Goal: Use online tool/utility: Utilize a website feature to perform a specific function

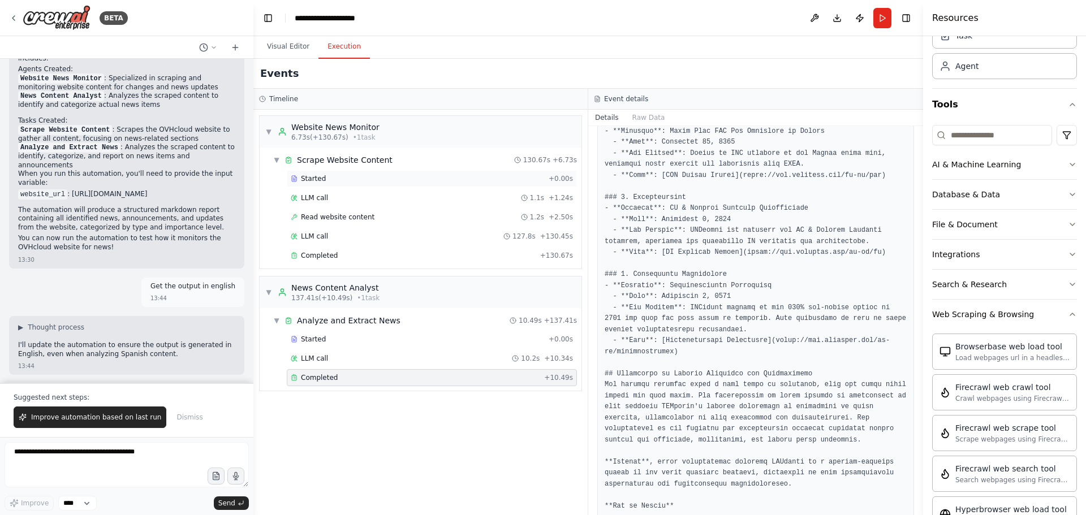
scroll to position [592, 0]
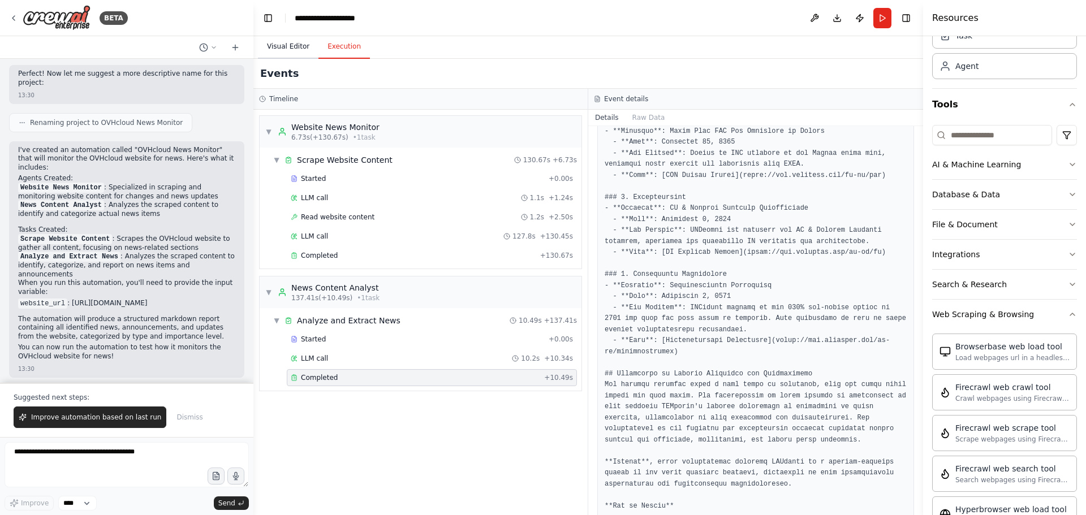
click at [291, 44] on button "Visual Editor" at bounding box center [288, 47] width 61 height 24
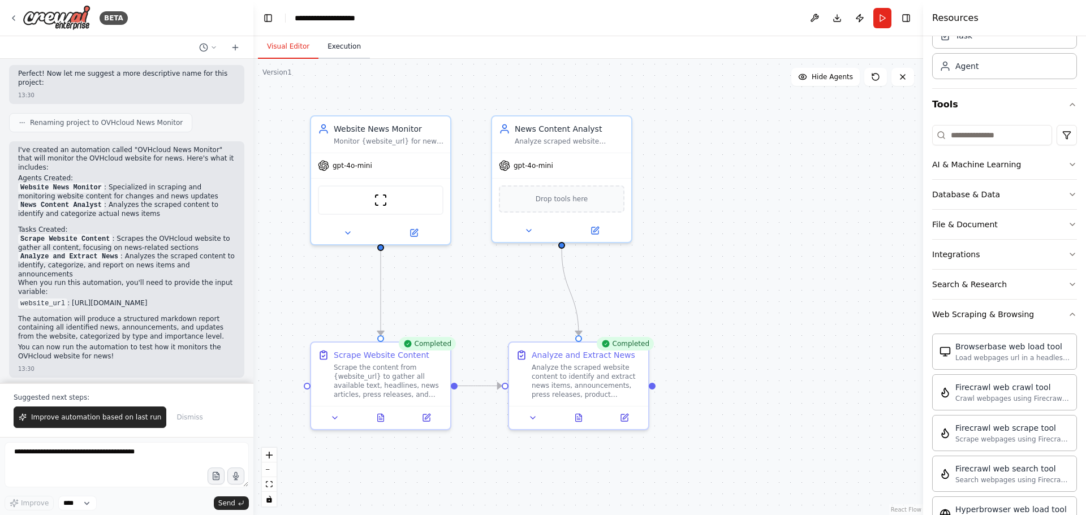
click at [340, 49] on button "Execution" at bounding box center [344, 47] width 51 height 24
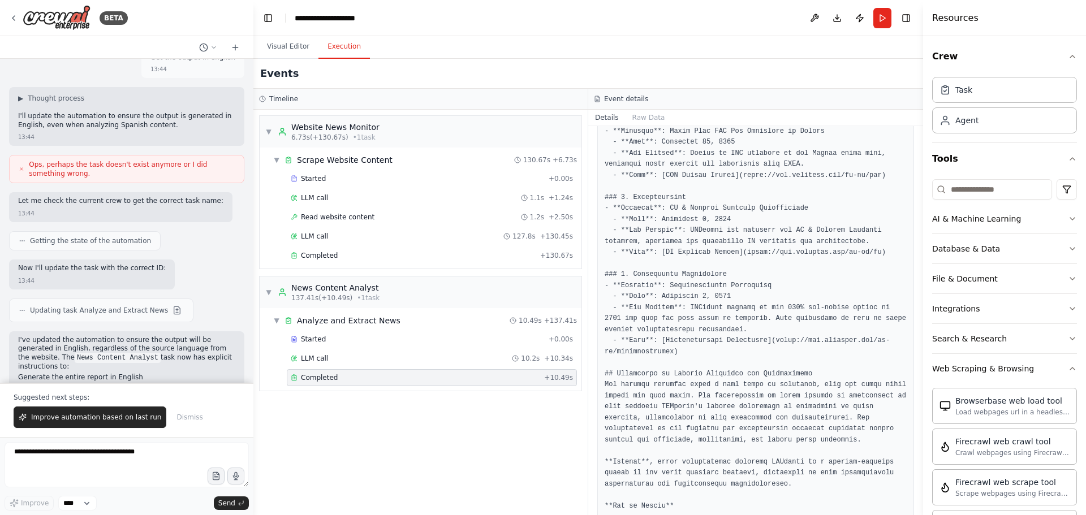
scroll to position [988, 0]
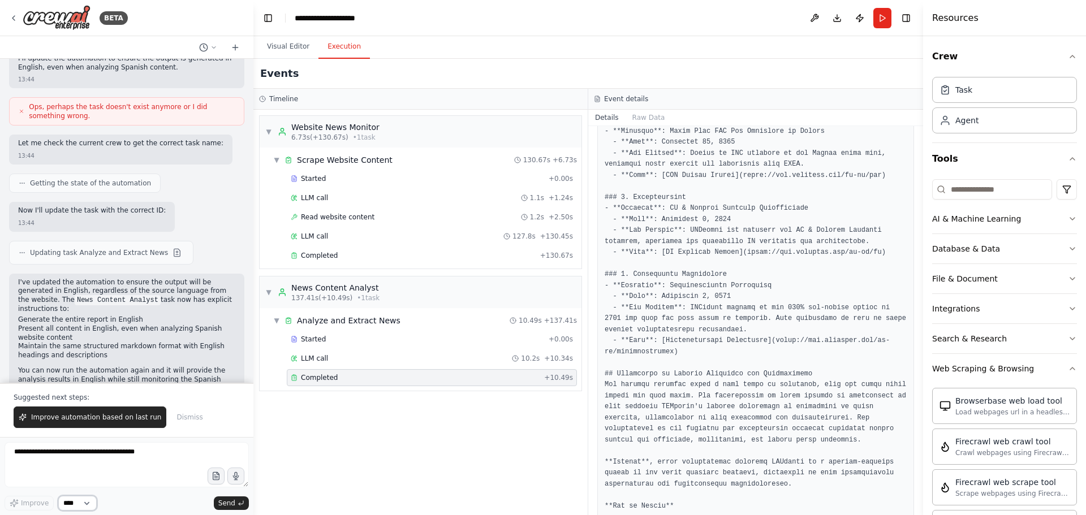
click at [87, 503] on select "****" at bounding box center [77, 503] width 38 height 15
click at [139, 489] on div at bounding box center [127, 467] width 244 height 49
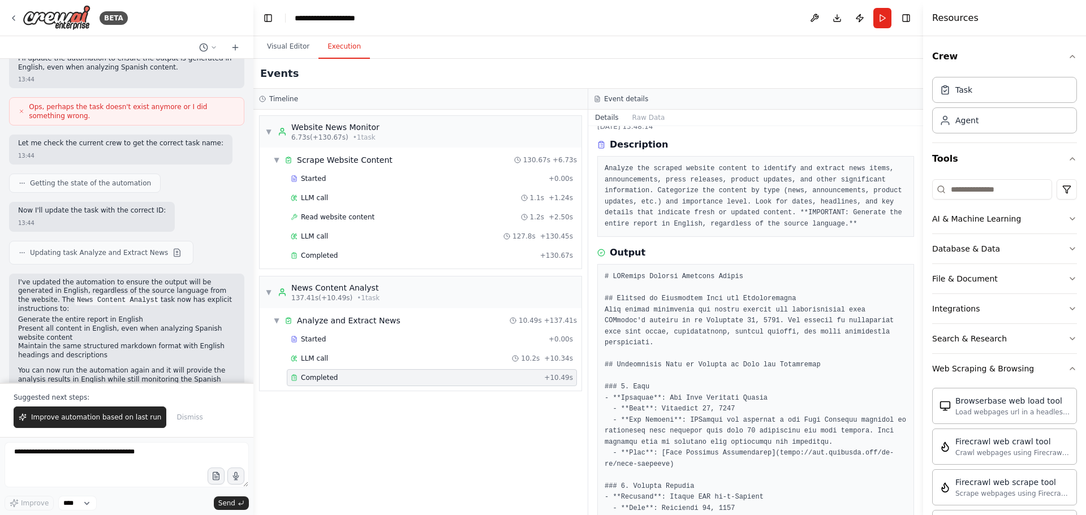
scroll to position [0, 0]
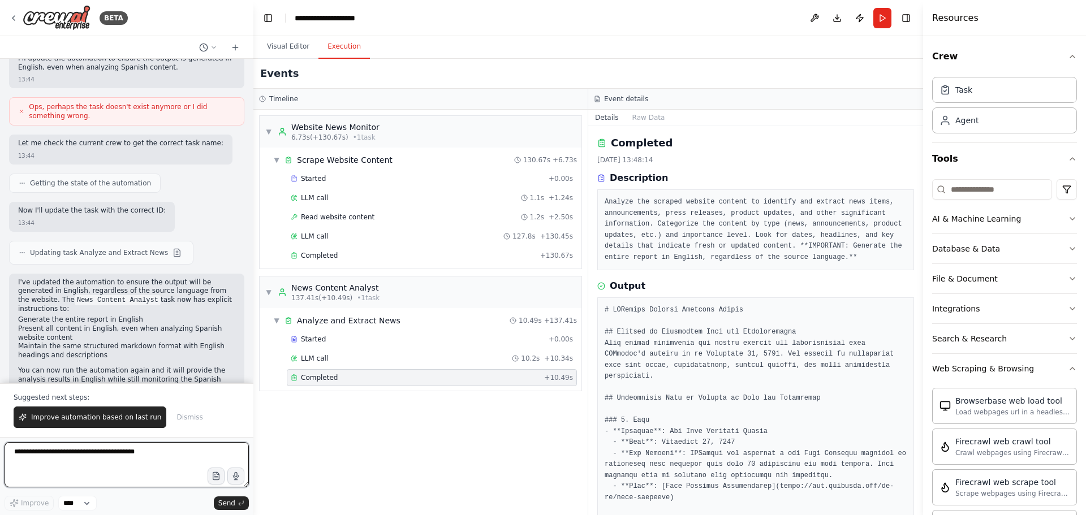
click at [66, 452] on textarea at bounding box center [127, 465] width 244 height 45
type textarea "**********"
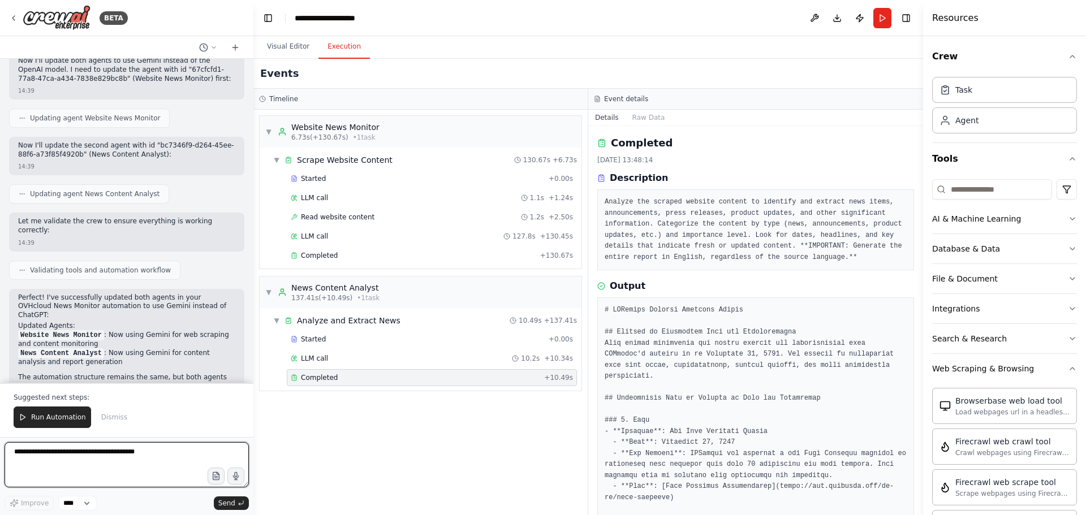
scroll to position [1507, 0]
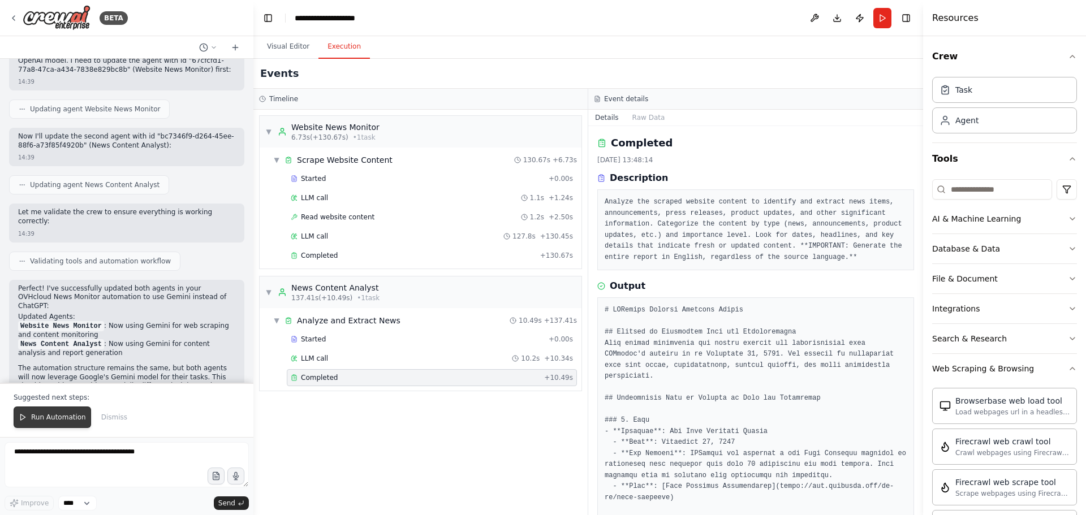
click at [67, 416] on span "Run Automation" at bounding box center [58, 417] width 55 height 9
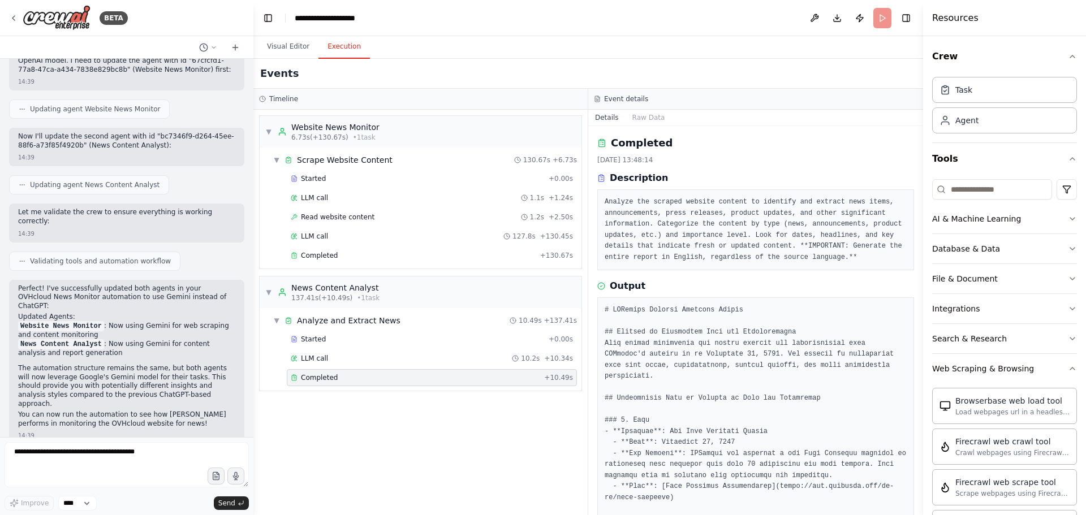
scroll to position [1453, 0]
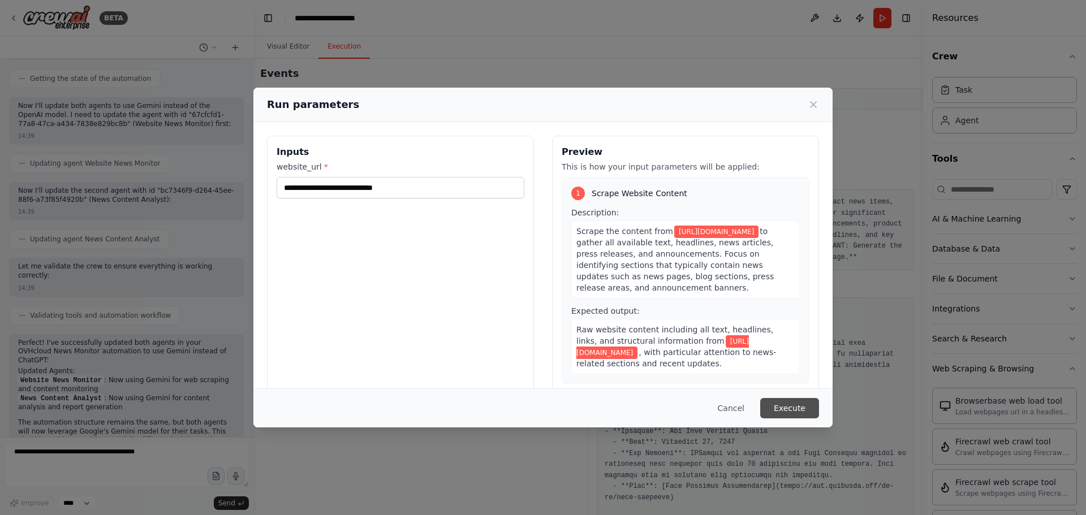
click at [789, 407] on button "Execute" at bounding box center [790, 408] width 59 height 20
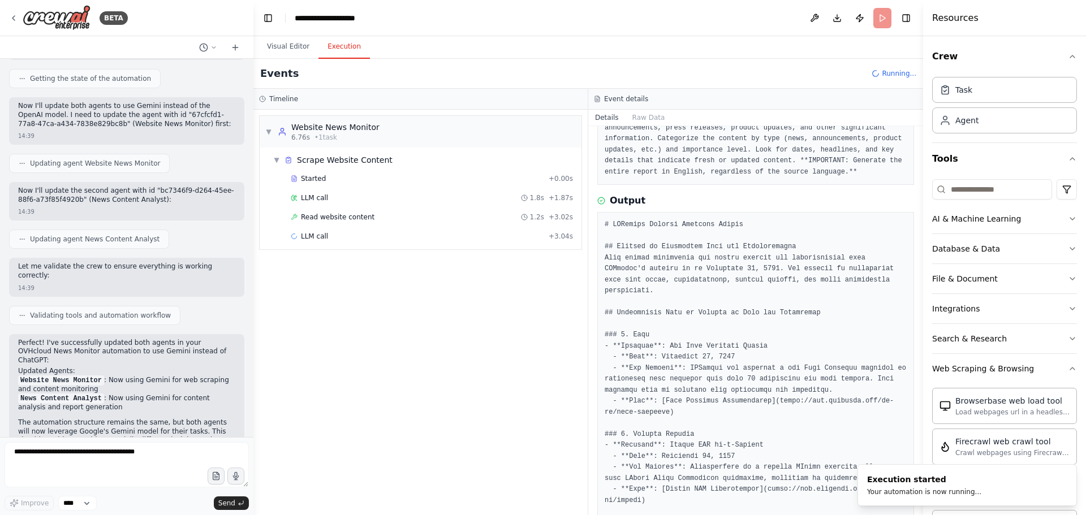
scroll to position [0, 0]
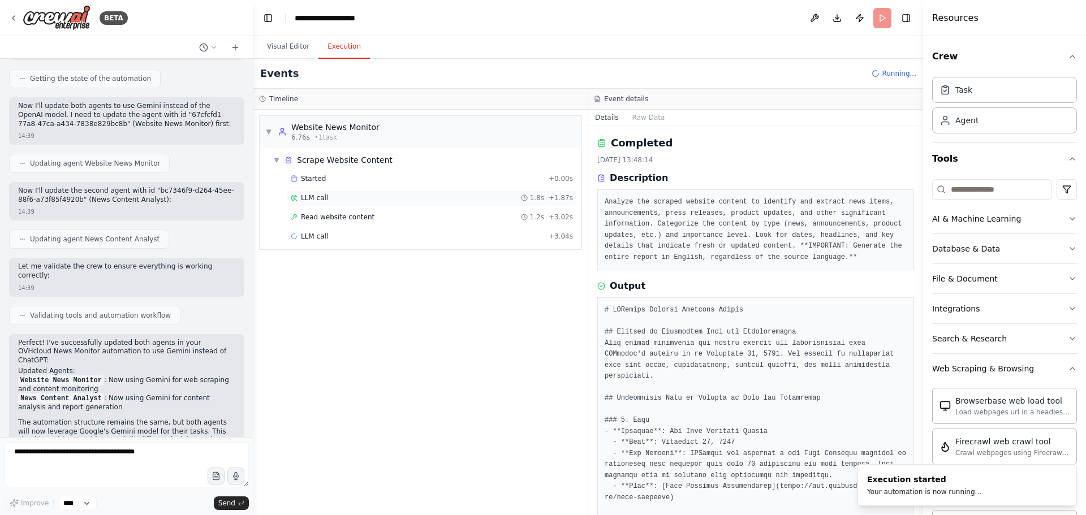
click at [315, 198] on span "LLM call" at bounding box center [314, 198] width 27 height 9
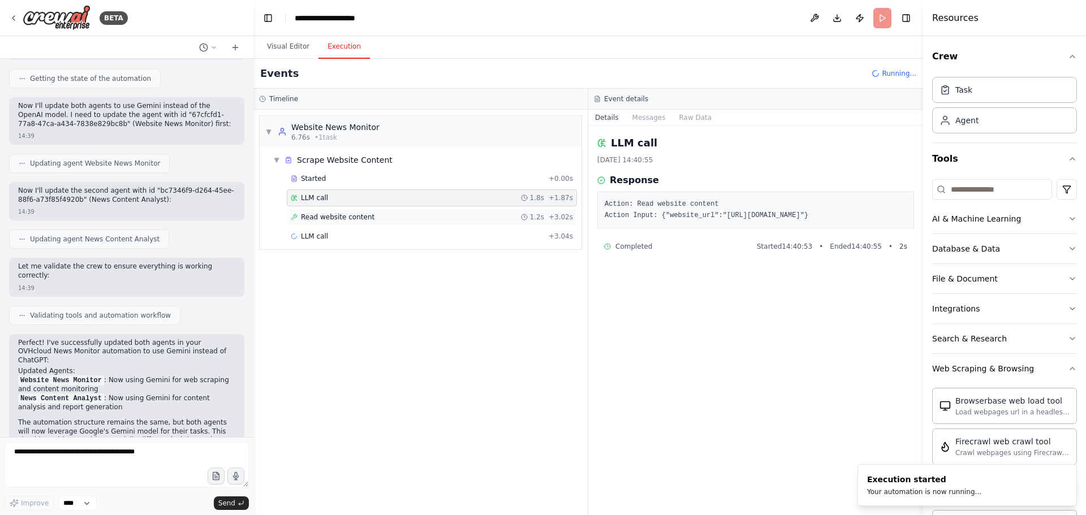
click at [330, 216] on span "Read website content" at bounding box center [338, 217] width 74 height 9
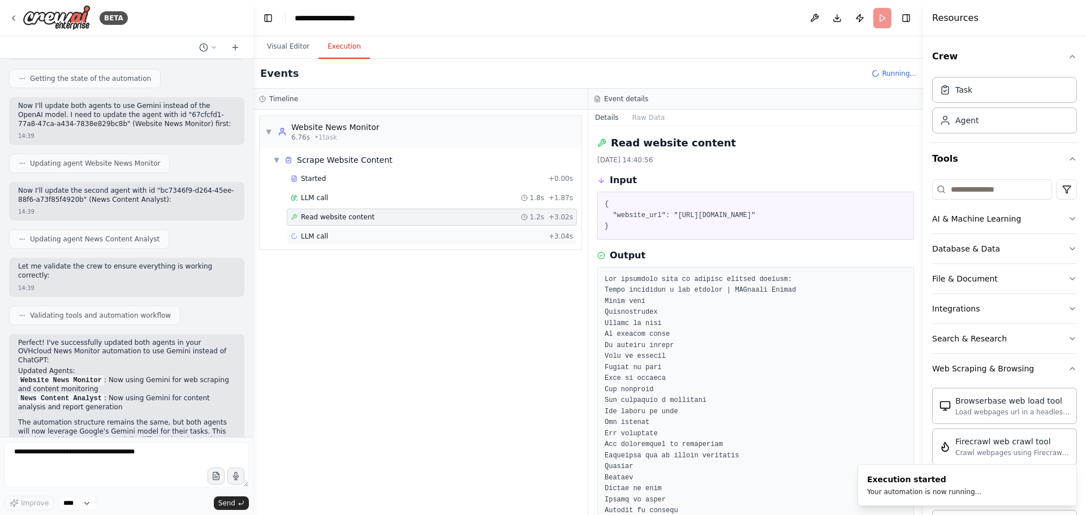
click at [310, 235] on span "LLM call" at bounding box center [314, 236] width 27 height 9
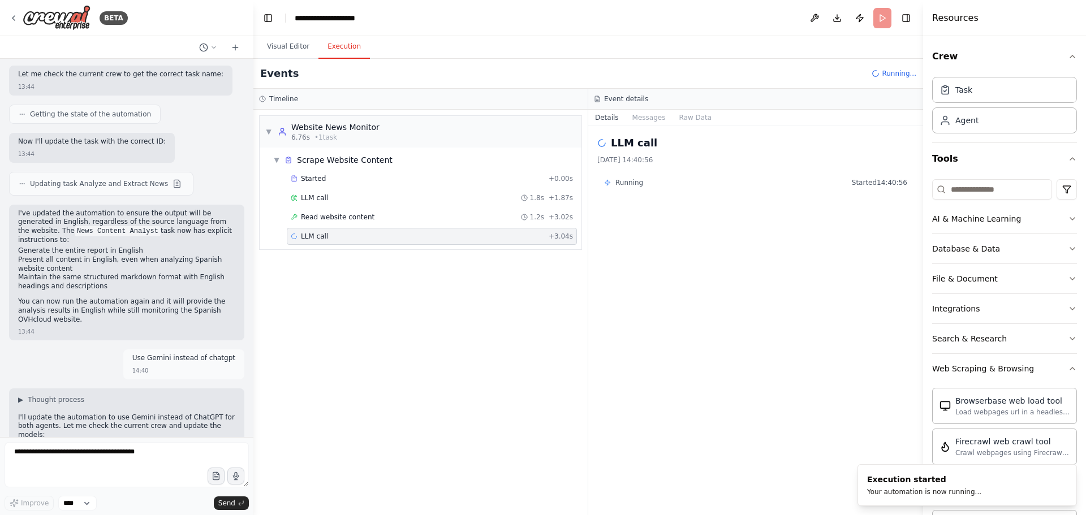
scroll to position [1453, 0]
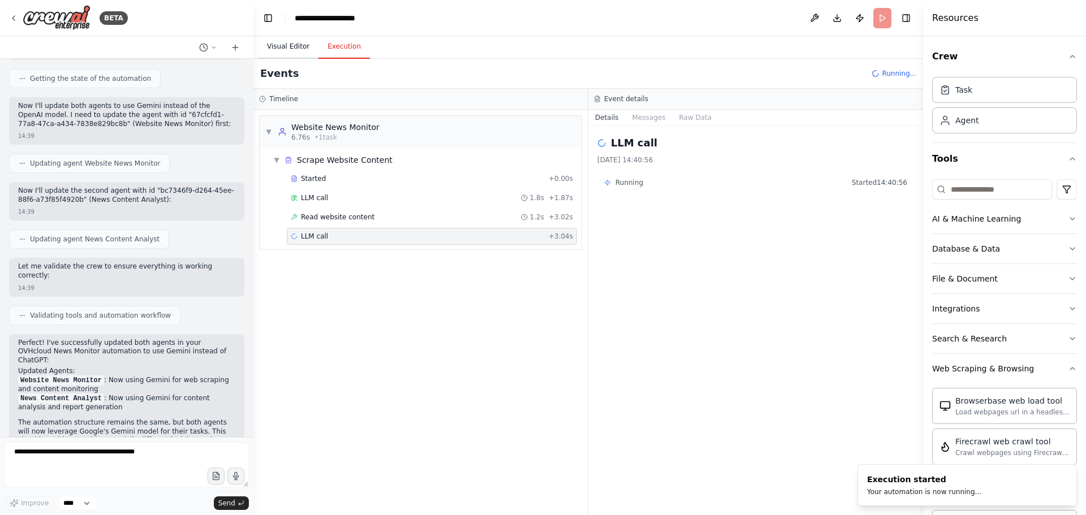
click at [290, 43] on button "Visual Editor" at bounding box center [288, 47] width 61 height 24
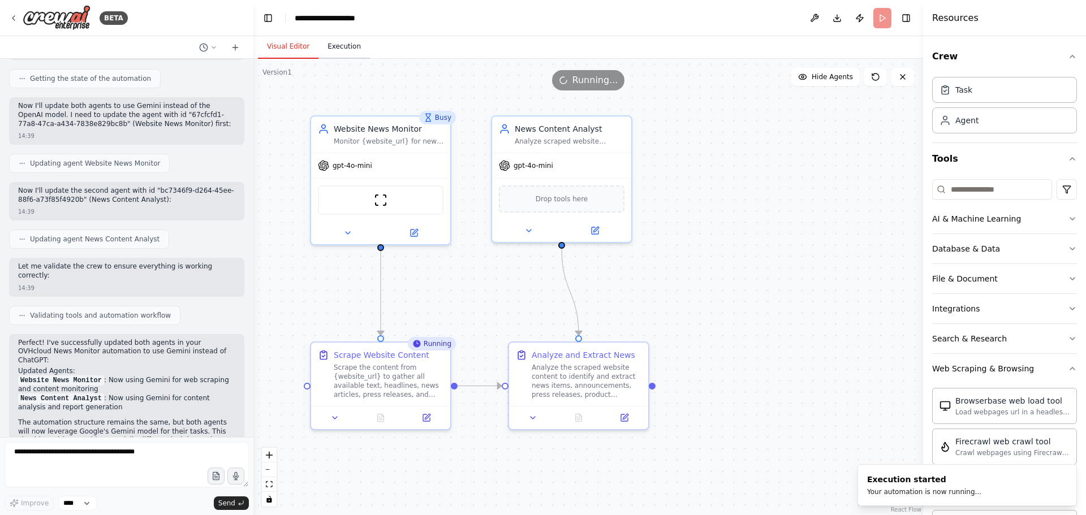
click at [340, 47] on button "Execution" at bounding box center [344, 47] width 51 height 24
click at [285, 48] on button "Visual Editor" at bounding box center [288, 47] width 61 height 24
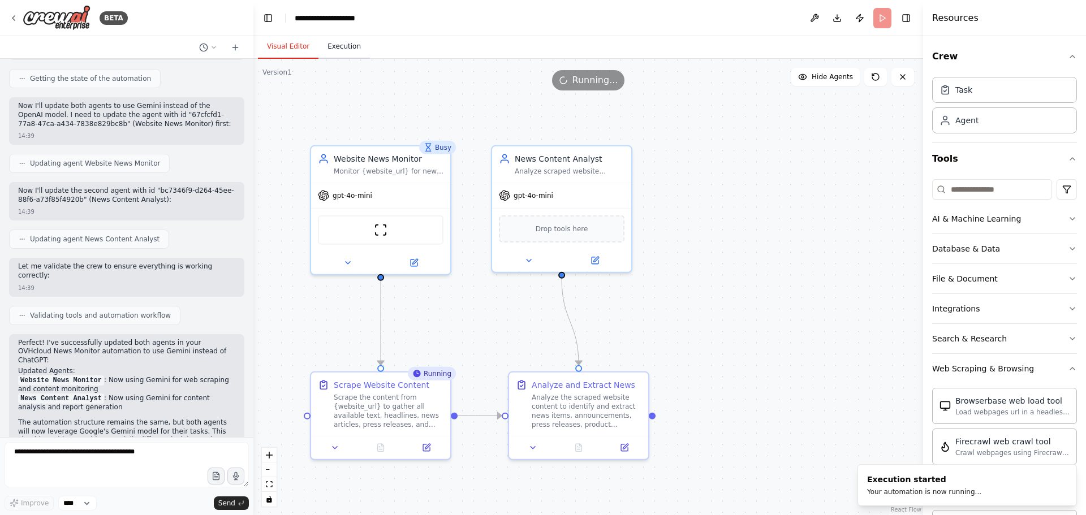
click at [342, 46] on button "Execution" at bounding box center [344, 47] width 51 height 24
click at [287, 48] on button "Visual Editor" at bounding box center [288, 47] width 61 height 24
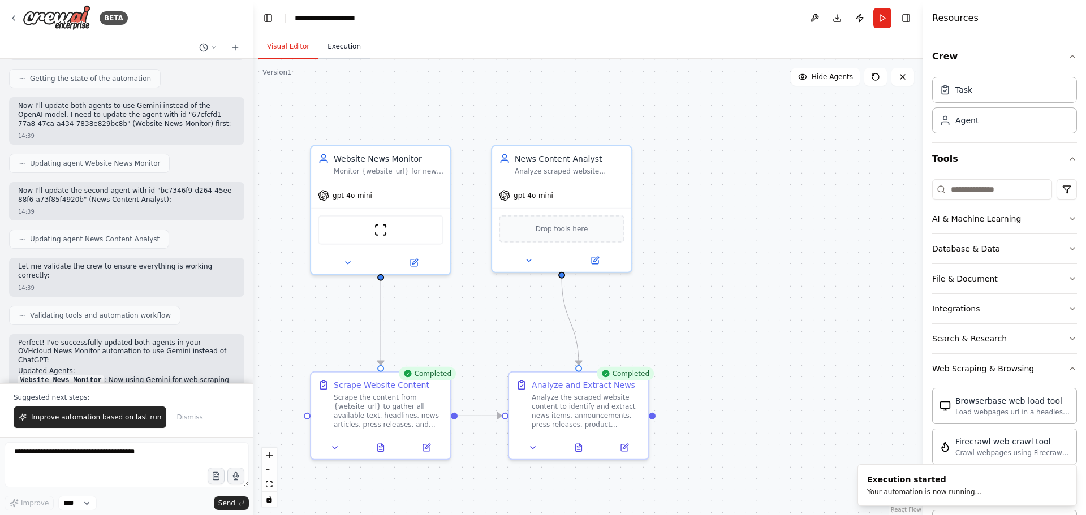
click at [333, 48] on button "Execution" at bounding box center [344, 47] width 51 height 24
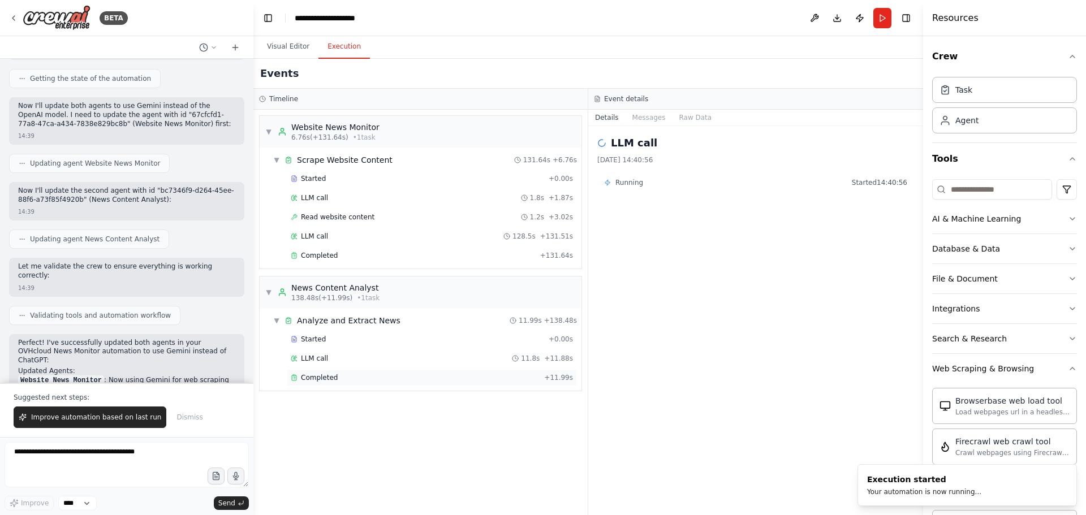
click at [320, 381] on span "Completed" at bounding box center [319, 377] width 37 height 9
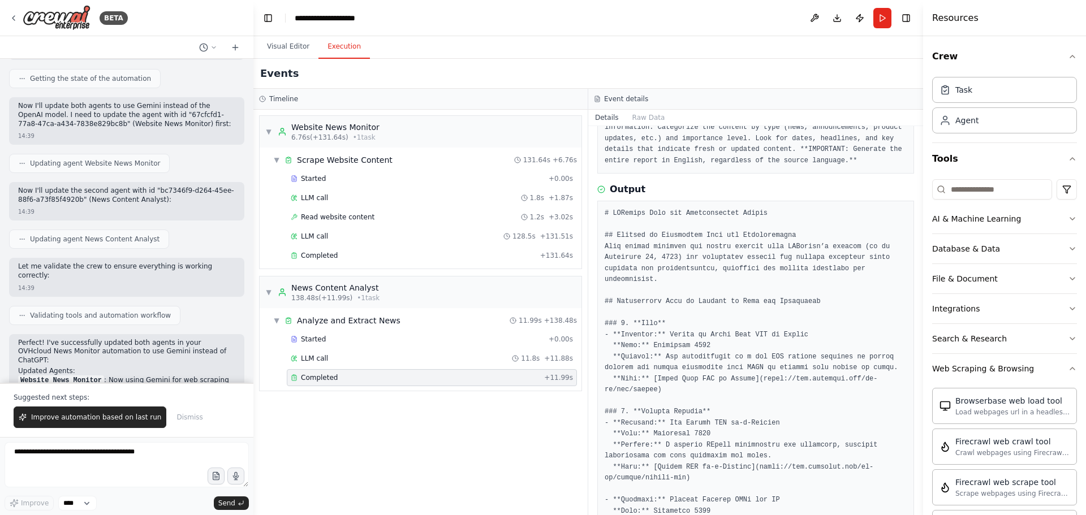
scroll to position [0, 0]
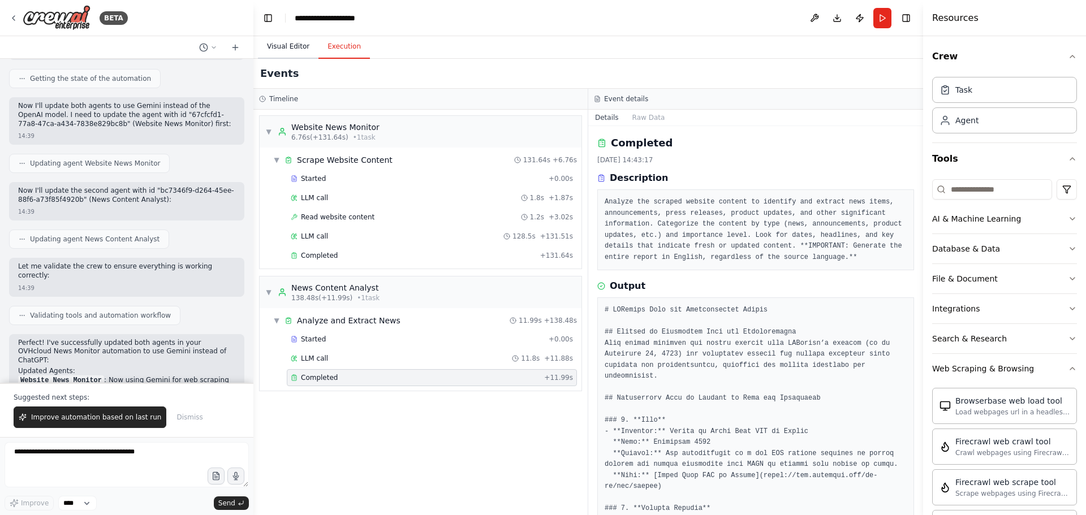
click at [280, 48] on button "Visual Editor" at bounding box center [288, 47] width 61 height 24
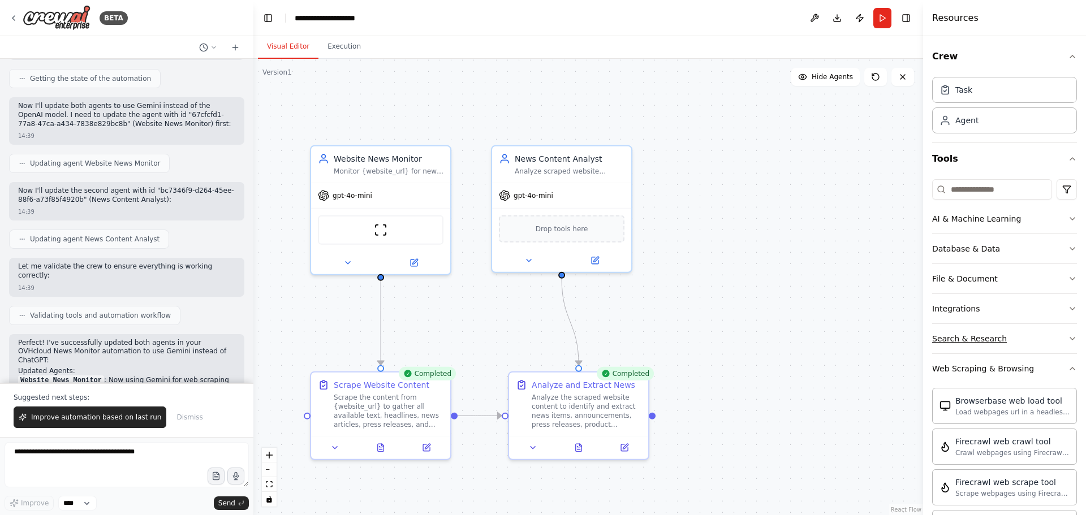
click at [1068, 340] on icon "button" at bounding box center [1072, 338] width 9 height 9
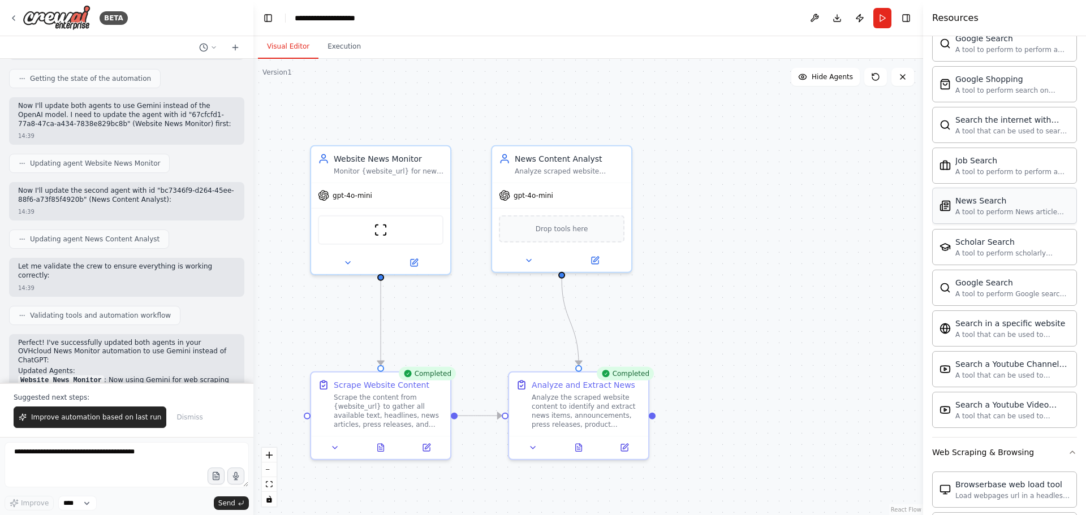
scroll to position [509, 0]
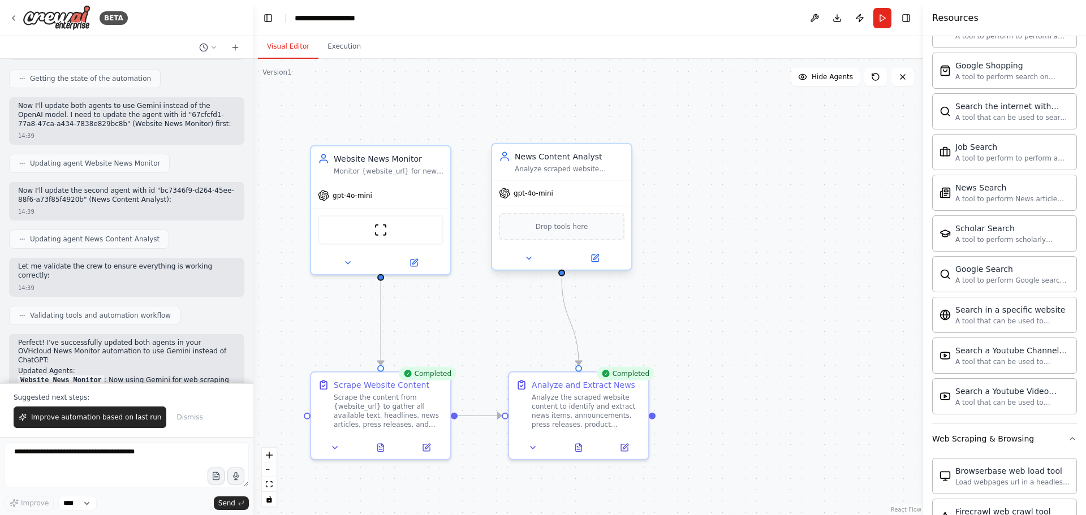
click at [572, 234] on div "Drop tools here" at bounding box center [562, 226] width 126 height 27
drag, startPoint x: 572, startPoint y: 233, endPoint x: 586, endPoint y: 234, distance: 14.8
click at [586, 234] on div "Drop tools here" at bounding box center [573, 226] width 126 height 27
drag, startPoint x: 586, startPoint y: 234, endPoint x: 591, endPoint y: 238, distance: 6.5
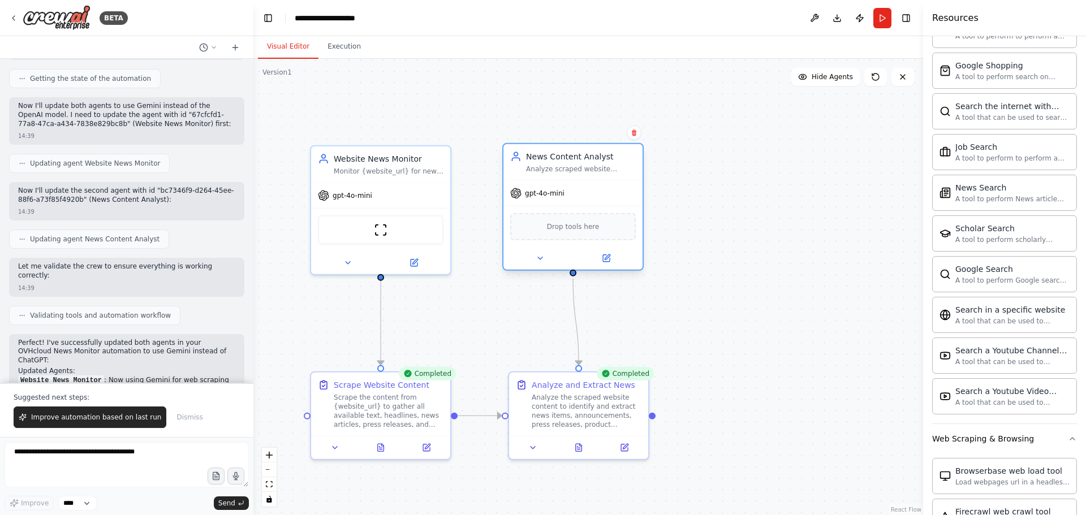
click at [591, 238] on div "Drop tools here" at bounding box center [573, 226] width 126 height 27
click at [101, 453] on textarea at bounding box center [127, 465] width 244 height 45
paste textarea "**********"
type textarea "**********"
click at [228, 504] on span "Send" at bounding box center [226, 503] width 17 height 9
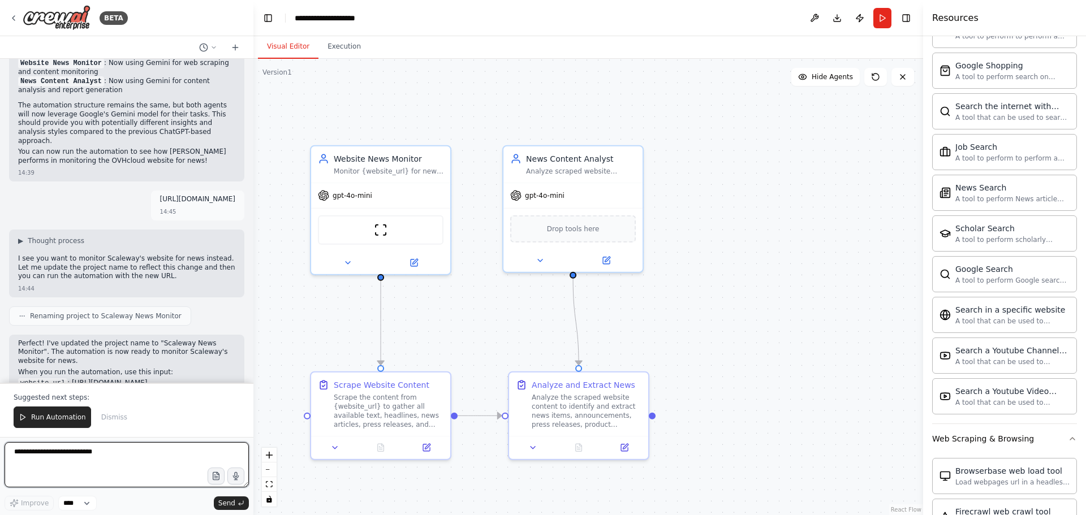
scroll to position [1782, 0]
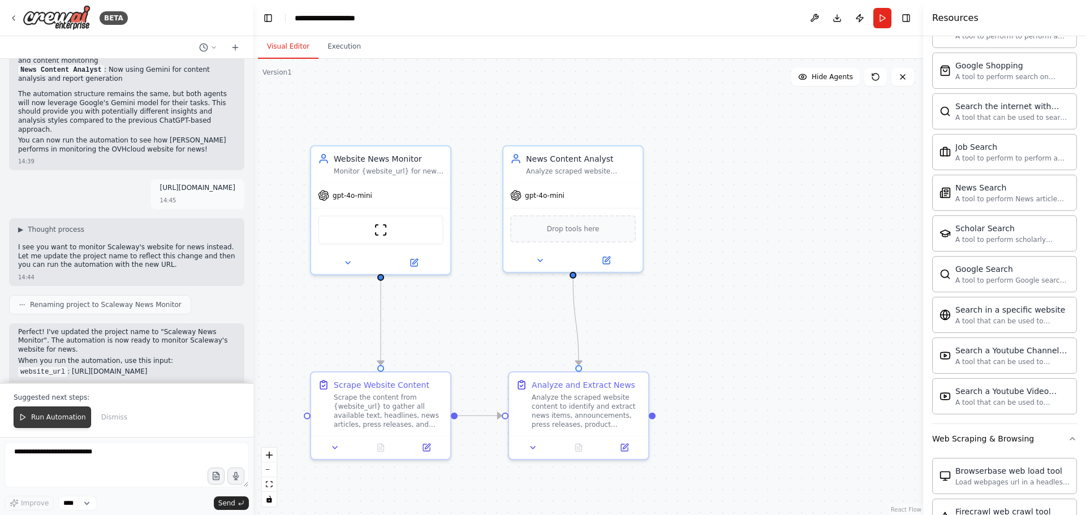
click at [38, 416] on span "Run Automation" at bounding box center [58, 417] width 55 height 9
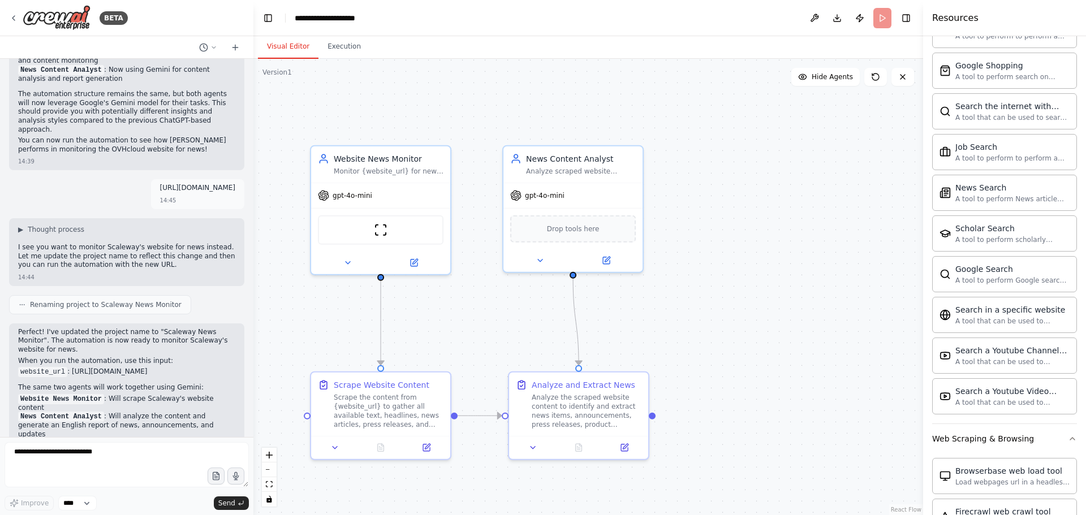
scroll to position [1728, 0]
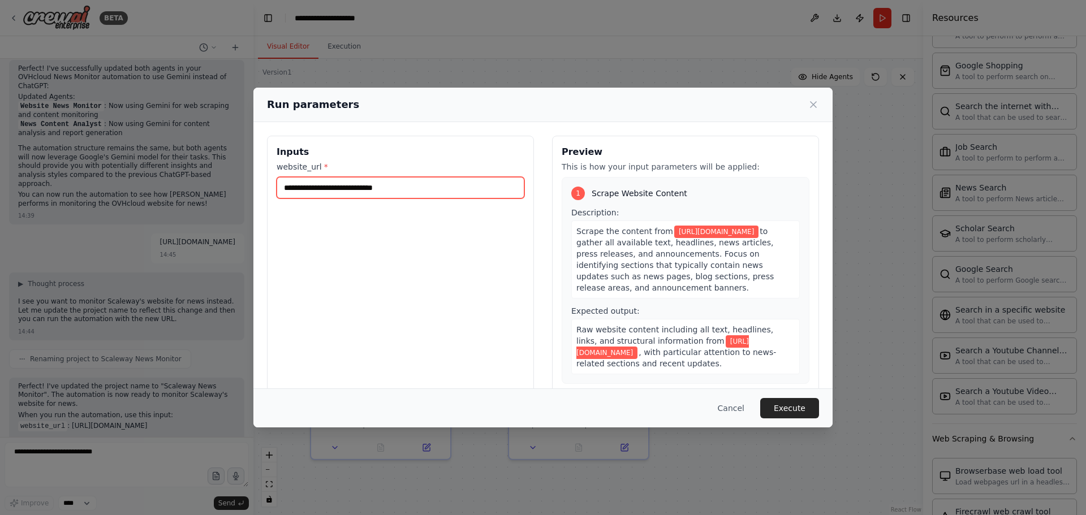
drag, startPoint x: 422, startPoint y: 192, endPoint x: 257, endPoint y: 192, distance: 165.2
click at [257, 192] on div "**********" at bounding box center [543, 269] width 579 height 295
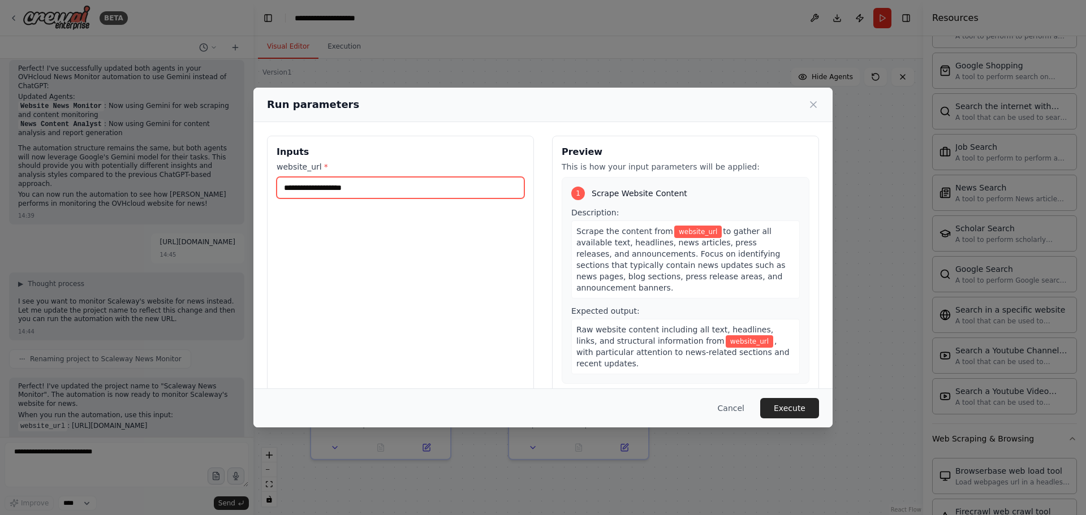
paste input "**********"
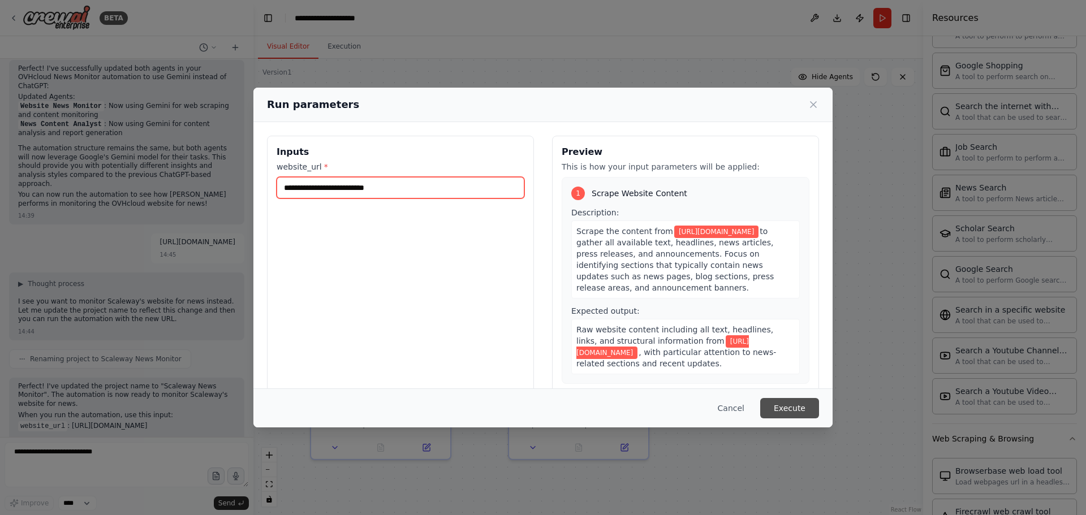
type input "**********"
click at [789, 405] on button "Execute" at bounding box center [790, 408] width 59 height 20
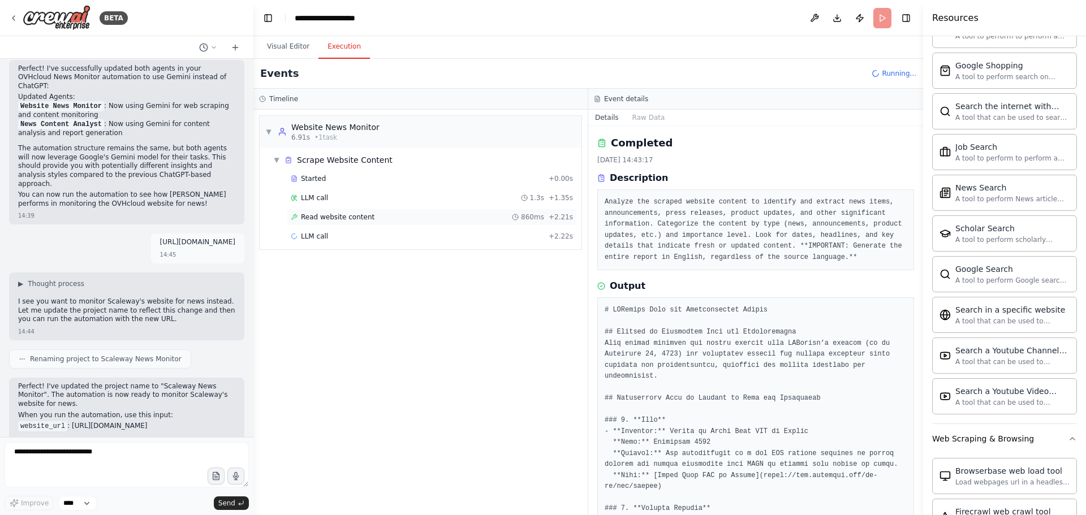
click at [310, 218] on span "Read website content" at bounding box center [338, 217] width 74 height 9
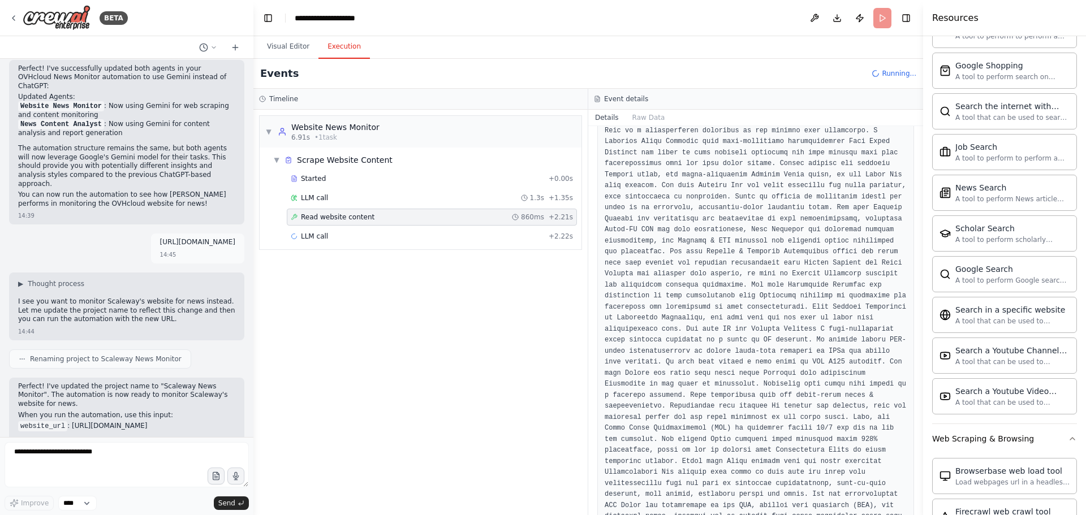
scroll to position [1840, 0]
click at [362, 302] on div "▼ Website News Monitor 6.91s • 1 task ▼ Scrape Website Content Started + 0.00s …" at bounding box center [421, 313] width 334 height 406
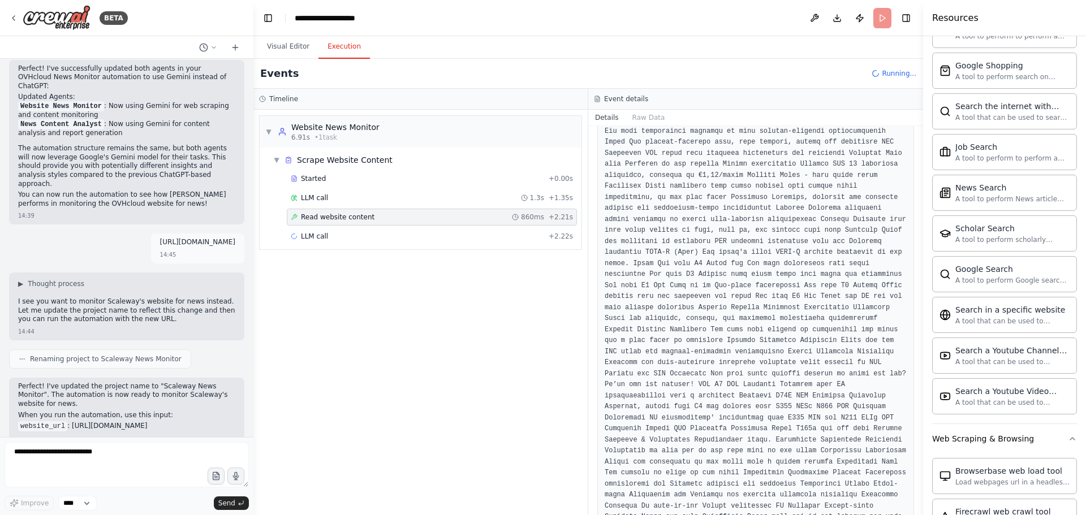
scroll to position [0, 0]
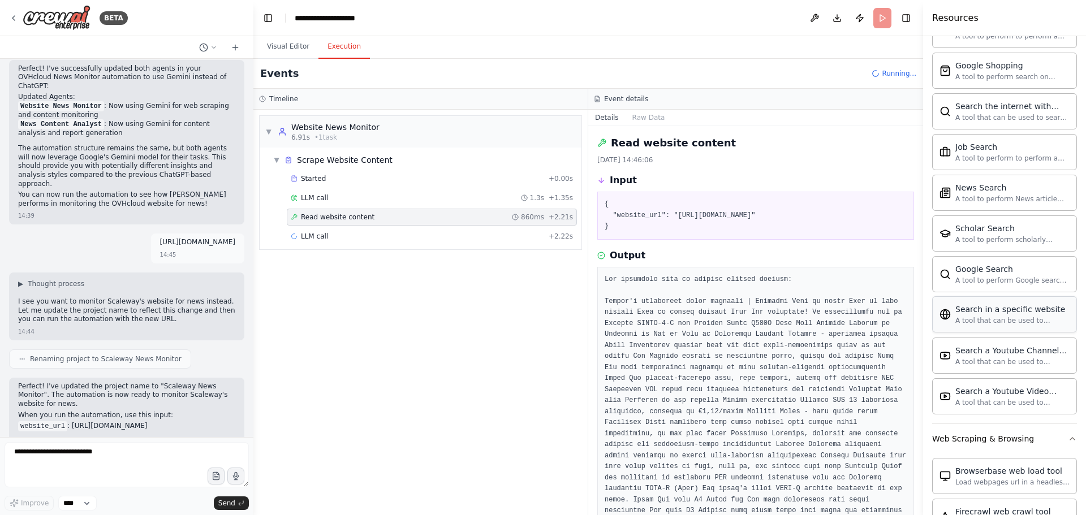
click at [985, 318] on div "A tool that can be used to semantic search a query from a specific URL content." at bounding box center [1013, 320] width 114 height 9
click at [1000, 315] on div "Search in a specific website" at bounding box center [1013, 309] width 114 height 11
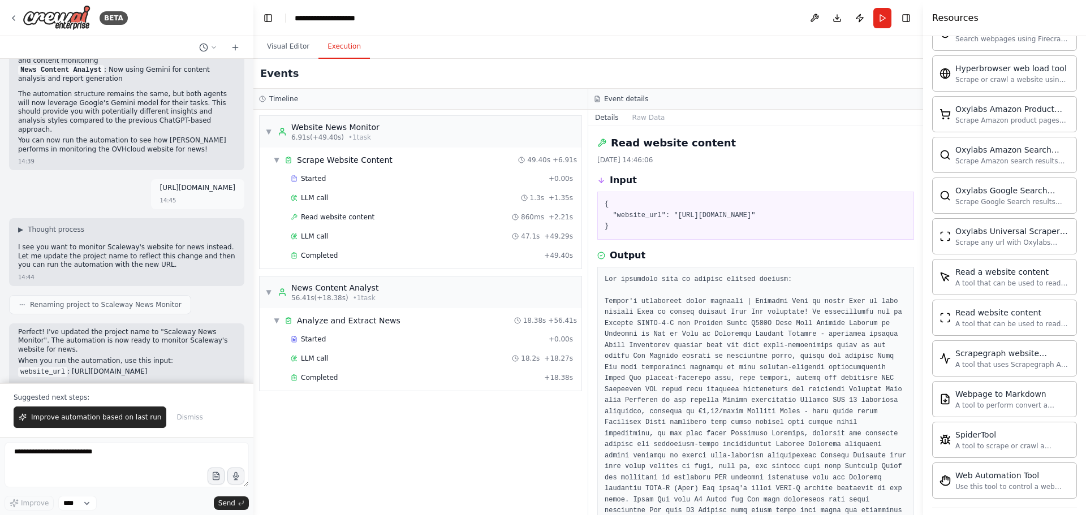
scroll to position [1086, 0]
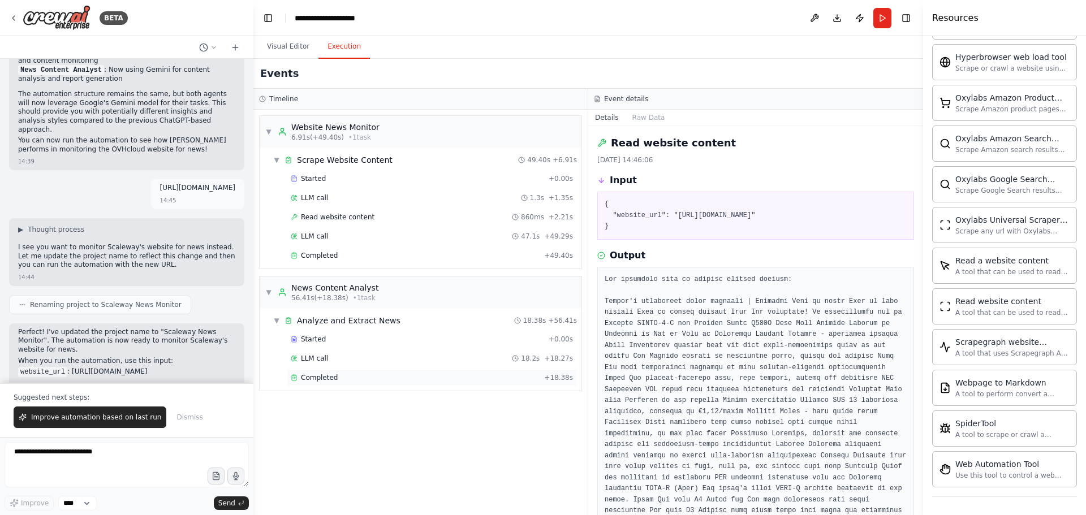
click at [315, 375] on span "Completed" at bounding box center [319, 377] width 37 height 9
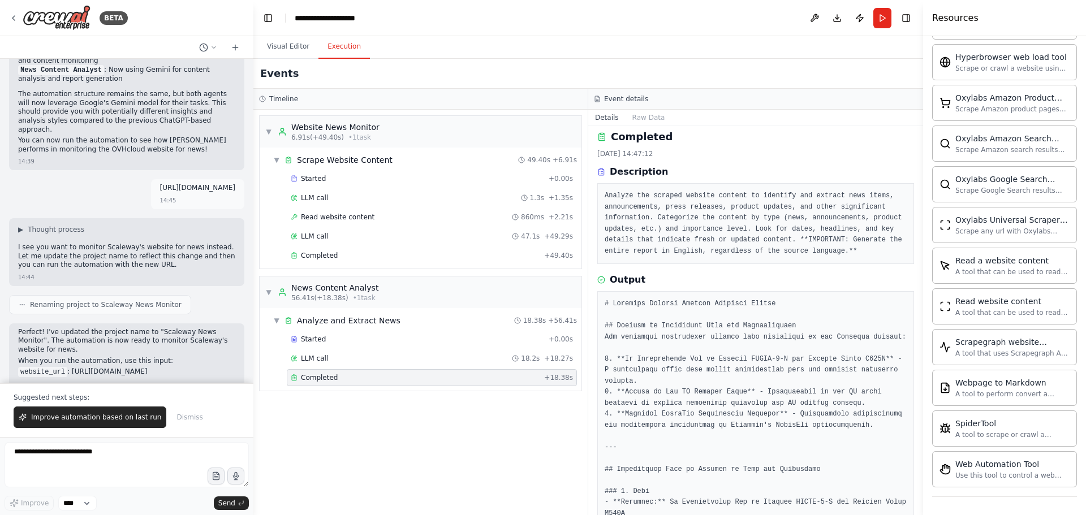
scroll to position [0, 0]
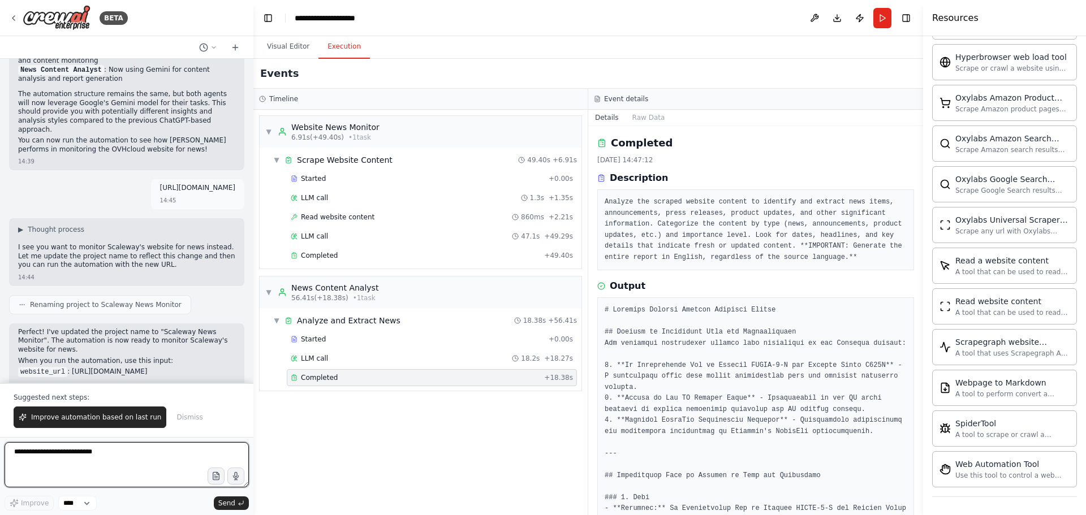
click at [53, 452] on textarea "**********" at bounding box center [127, 465] width 244 height 45
type textarea "**********"
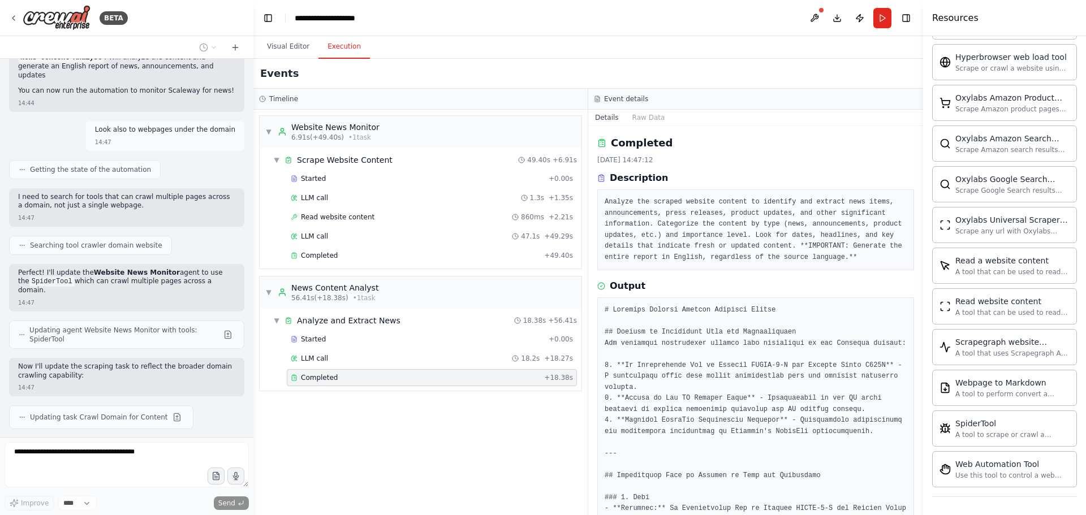
scroll to position [2174, 0]
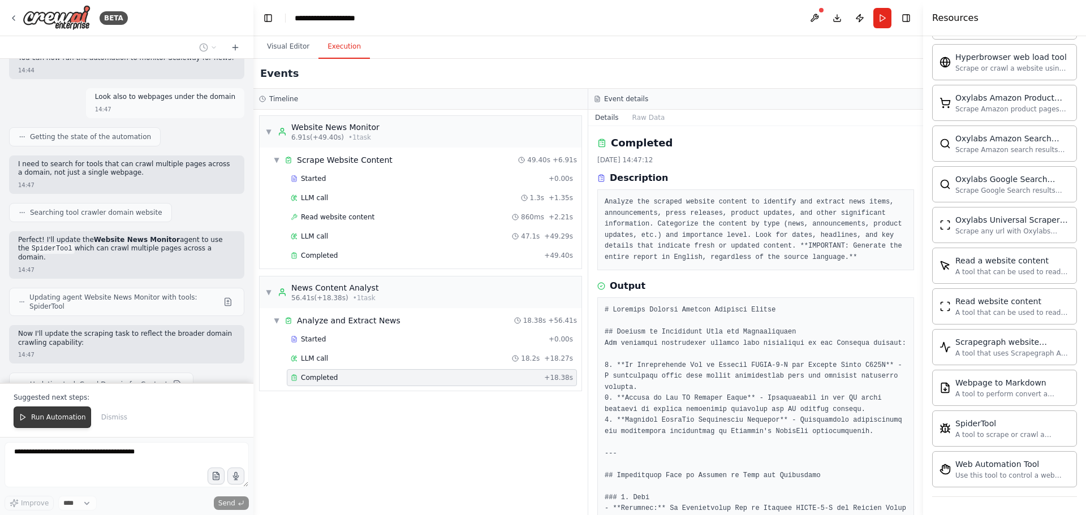
click at [58, 415] on span "Run Automation" at bounding box center [58, 417] width 55 height 9
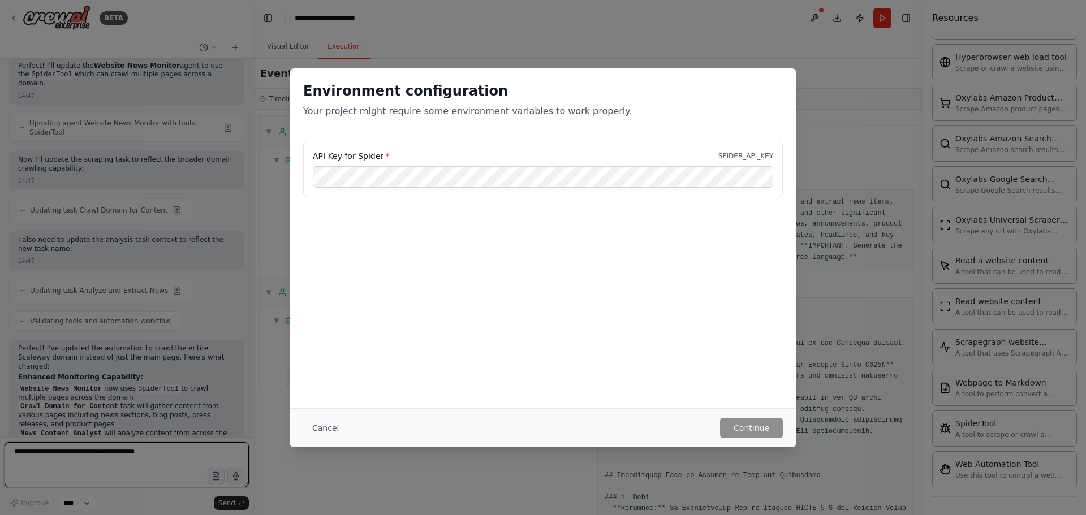
scroll to position [2357, 0]
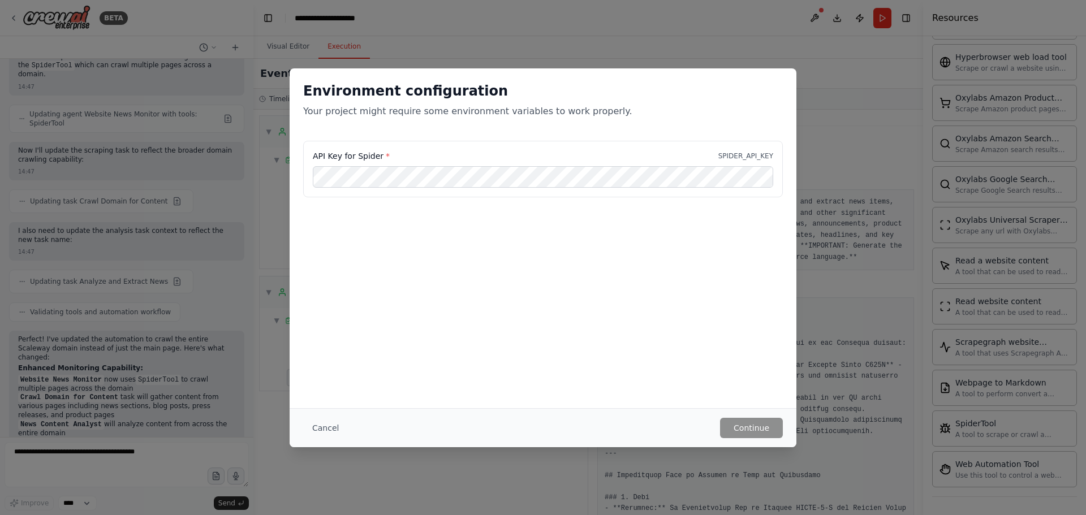
click at [375, 152] on label "API Key for Spider *" at bounding box center [351, 156] width 77 height 11
click at [386, 153] on span "*" at bounding box center [388, 156] width 4 height 9
click at [741, 427] on button "Continue" at bounding box center [751, 428] width 63 height 20
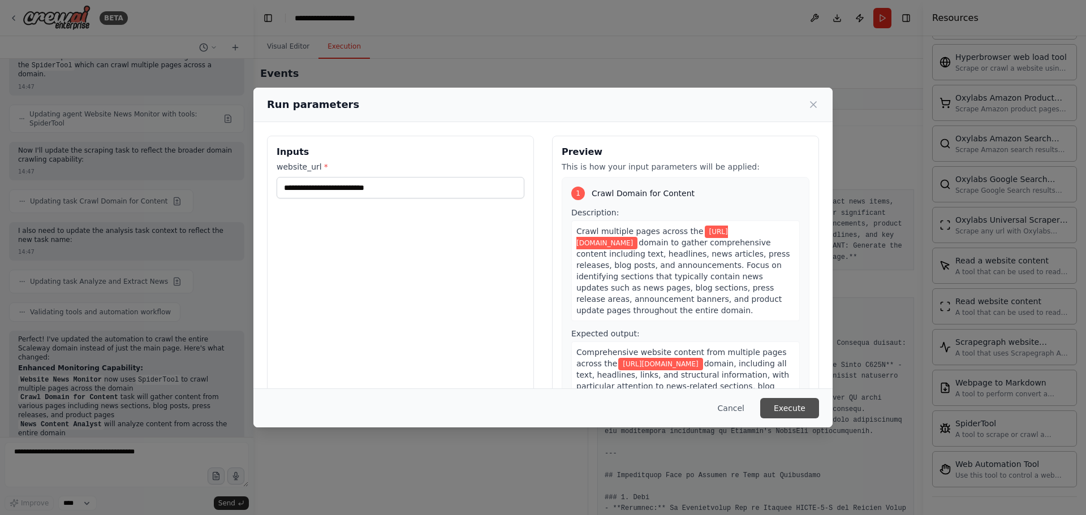
click at [780, 407] on button "Execute" at bounding box center [790, 408] width 59 height 20
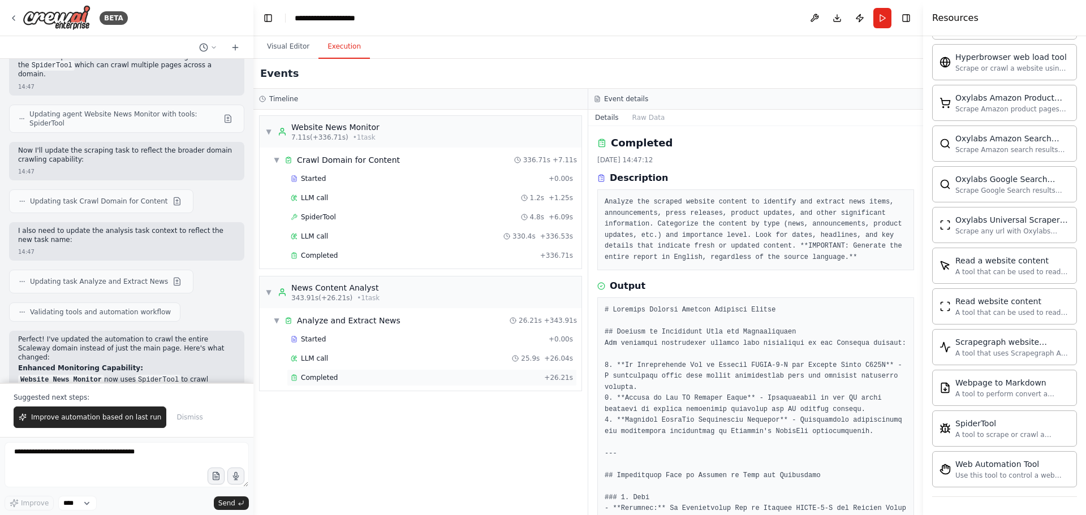
click at [319, 379] on span "Completed" at bounding box center [319, 377] width 37 height 9
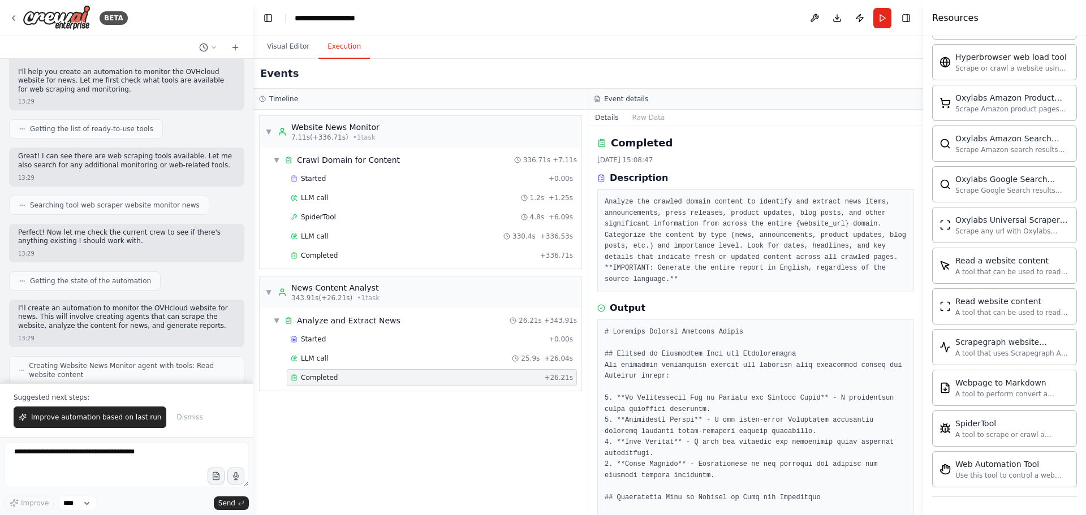
scroll to position [0, 0]
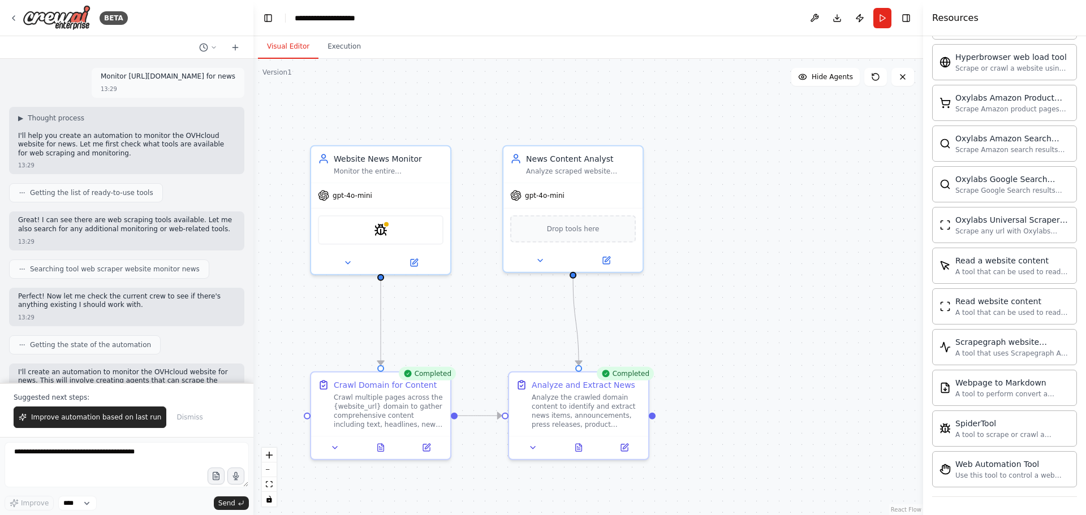
click at [285, 47] on button "Visual Editor" at bounding box center [288, 47] width 61 height 24
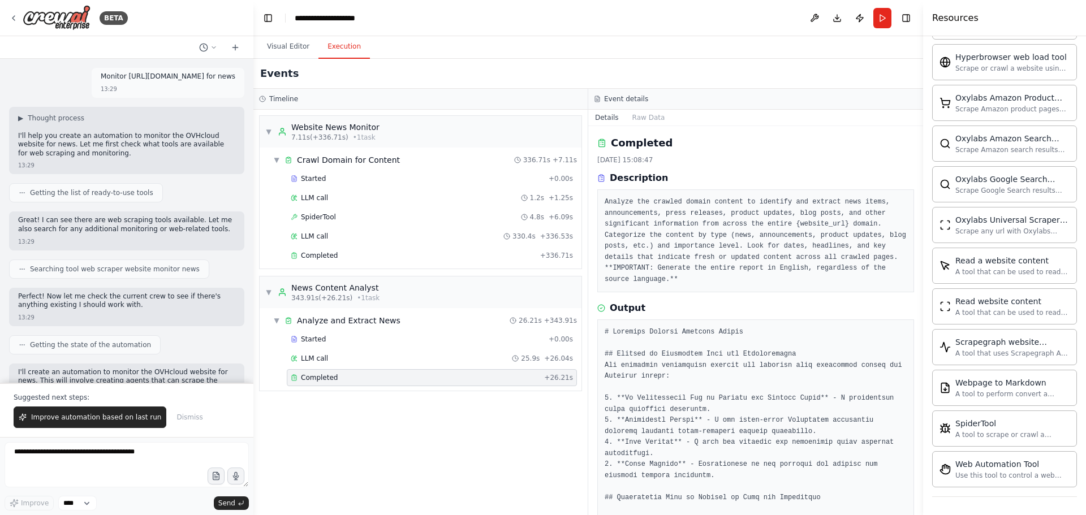
click at [345, 48] on button "Execution" at bounding box center [344, 47] width 51 height 24
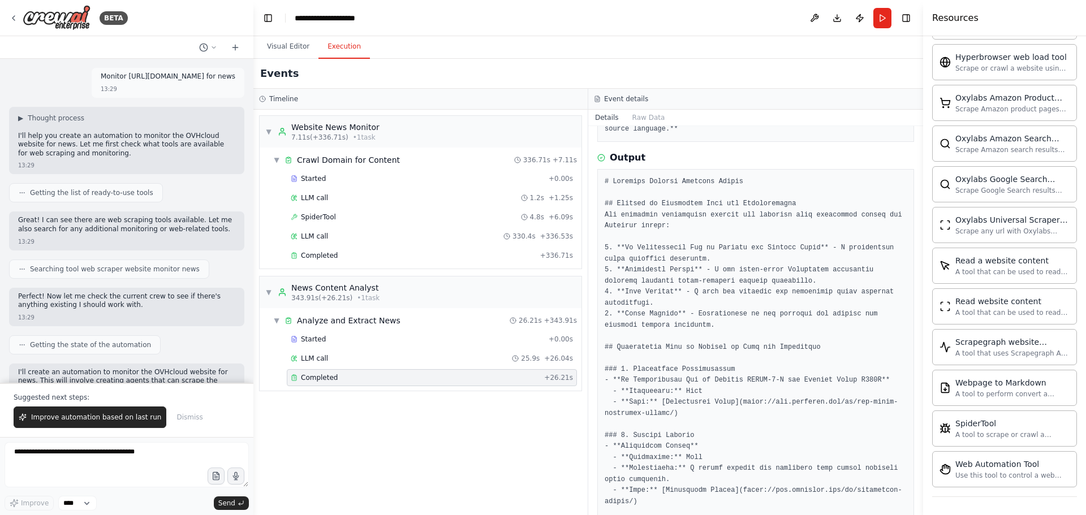
scroll to position [170, 0]
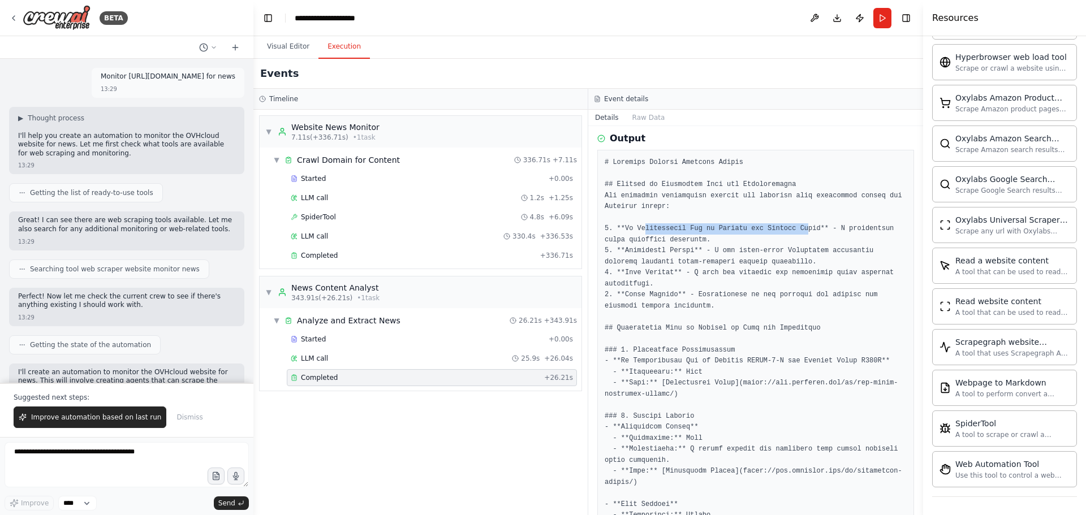
drag, startPoint x: 643, startPoint y: 217, endPoint x: 790, endPoint y: 214, distance: 146.6
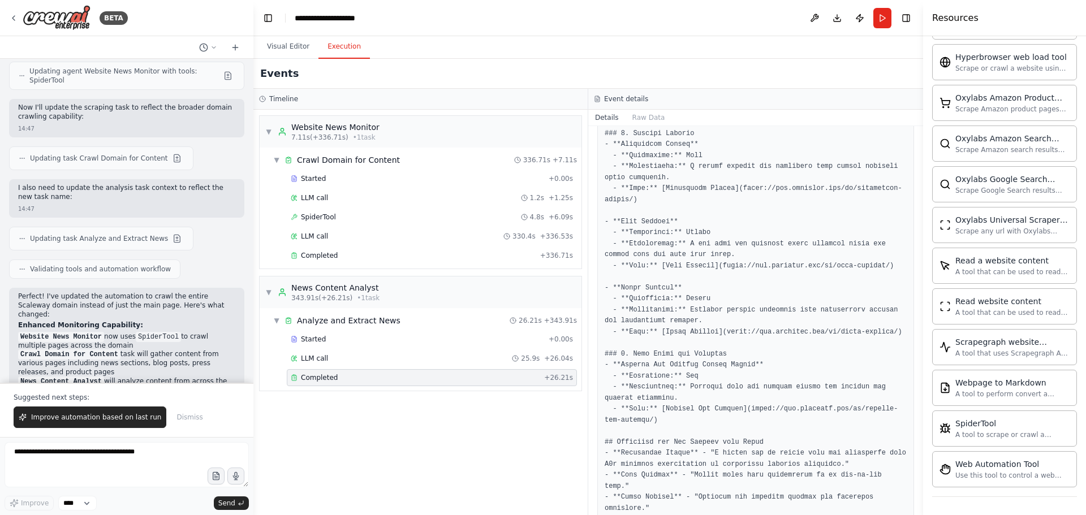
scroll to position [2412, 0]
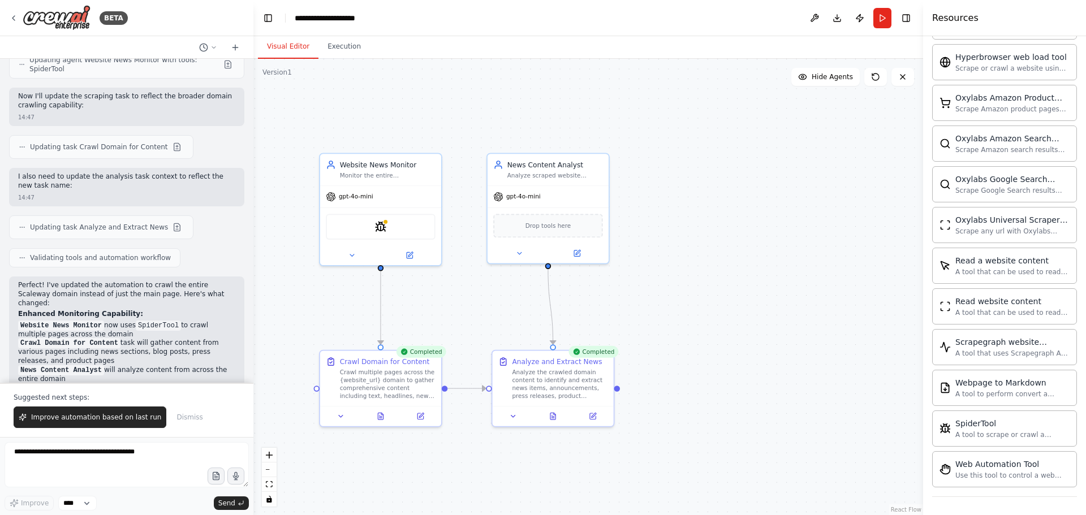
click at [278, 44] on button "Visual Editor" at bounding box center [288, 47] width 61 height 24
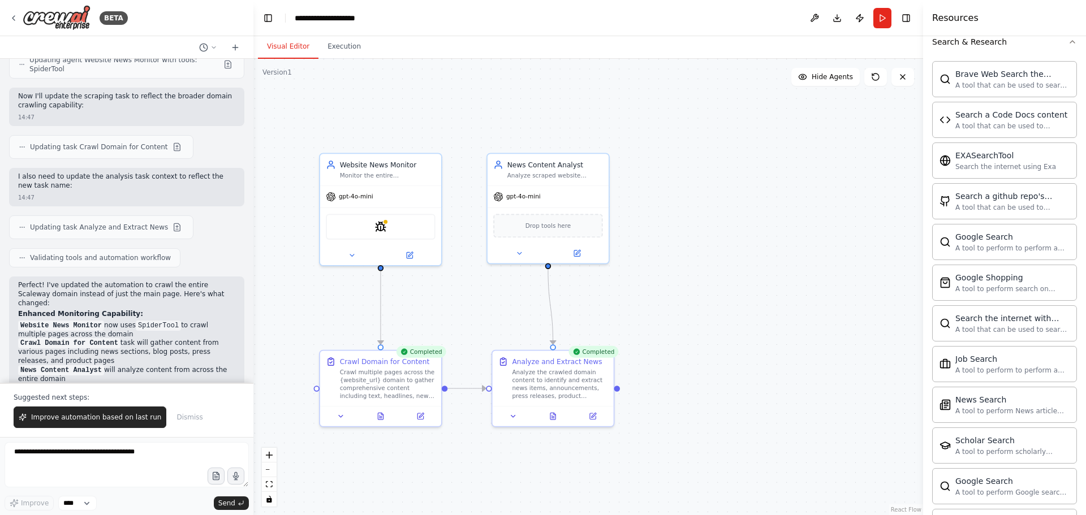
scroll to position [294, 0]
click at [337, 49] on button "Execution" at bounding box center [344, 47] width 51 height 24
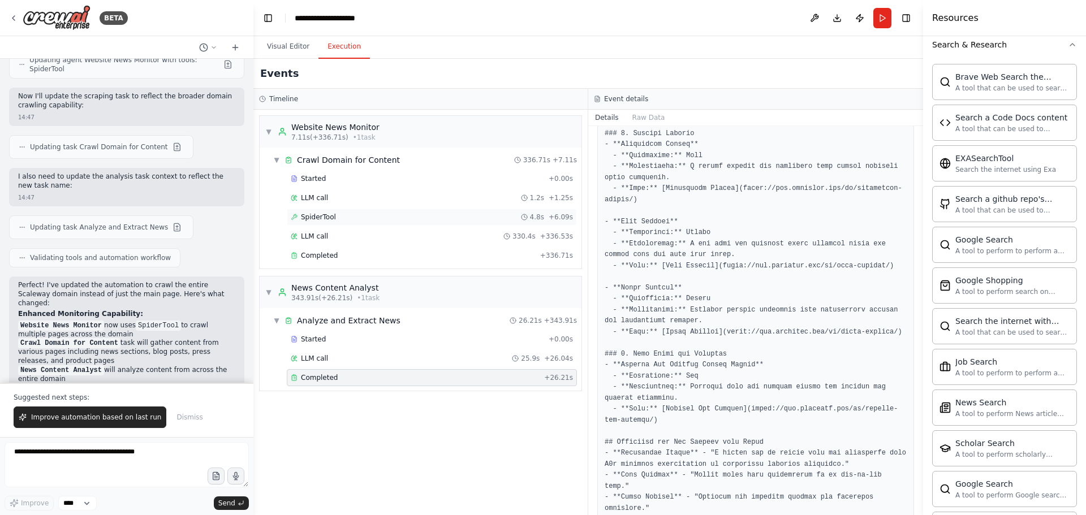
click at [327, 217] on span "SpiderTool" at bounding box center [318, 217] width 35 height 9
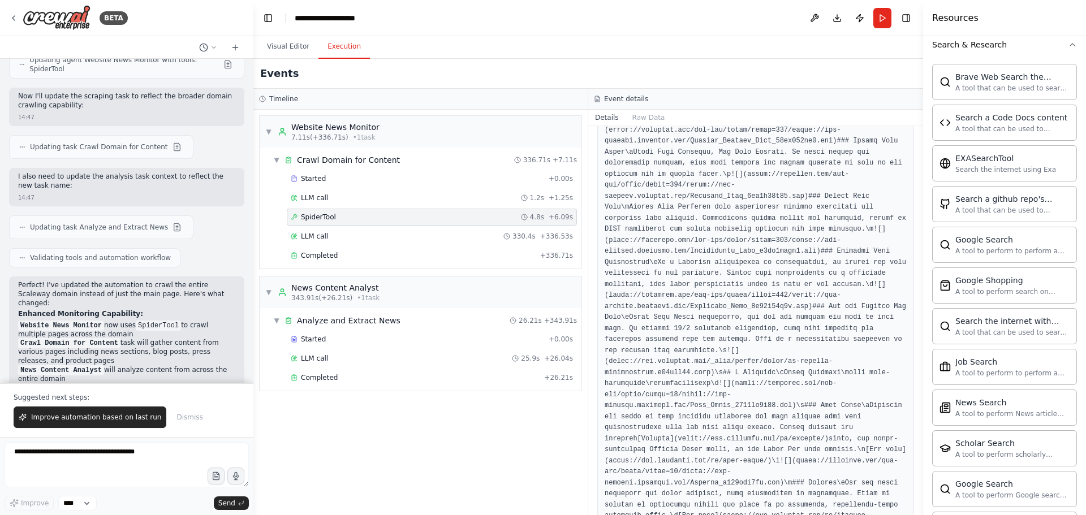
scroll to position [736, 0]
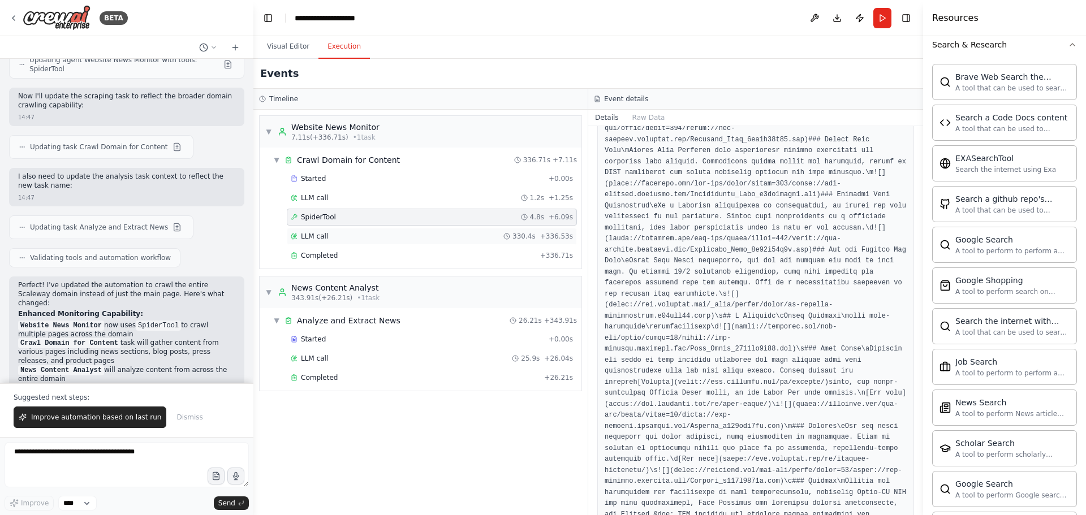
click at [313, 237] on span "LLM call" at bounding box center [314, 236] width 27 height 9
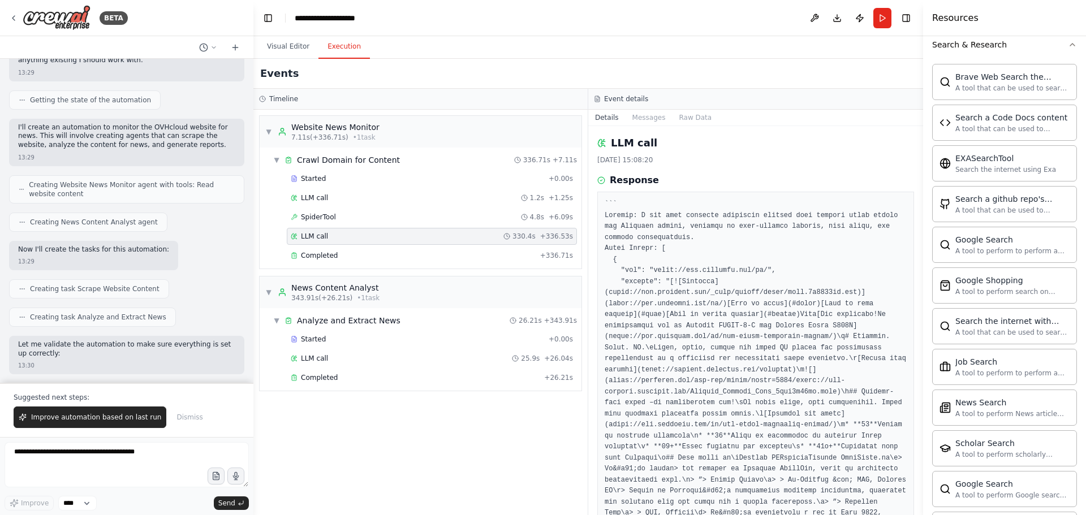
scroll to position [0, 0]
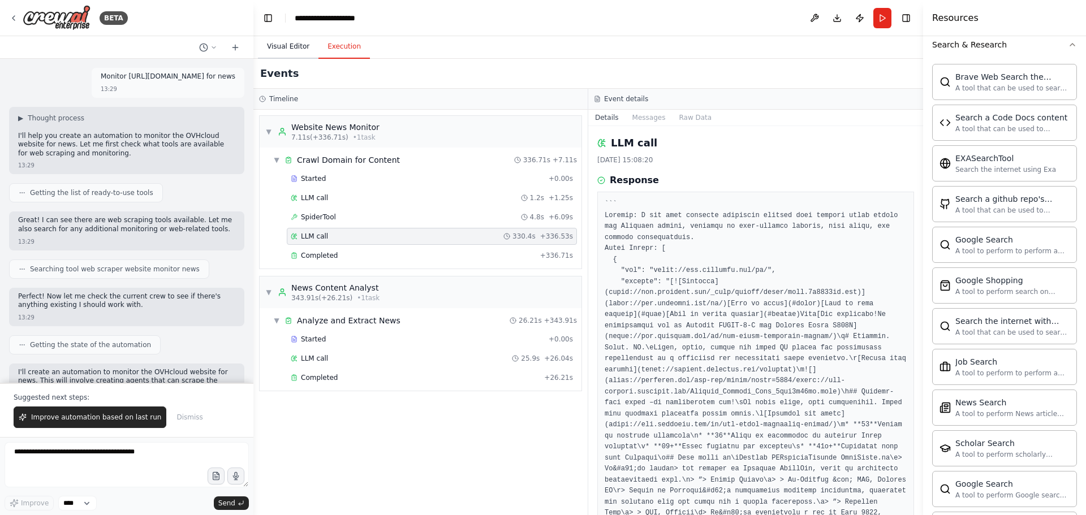
click at [280, 44] on button "Visual Editor" at bounding box center [288, 47] width 61 height 24
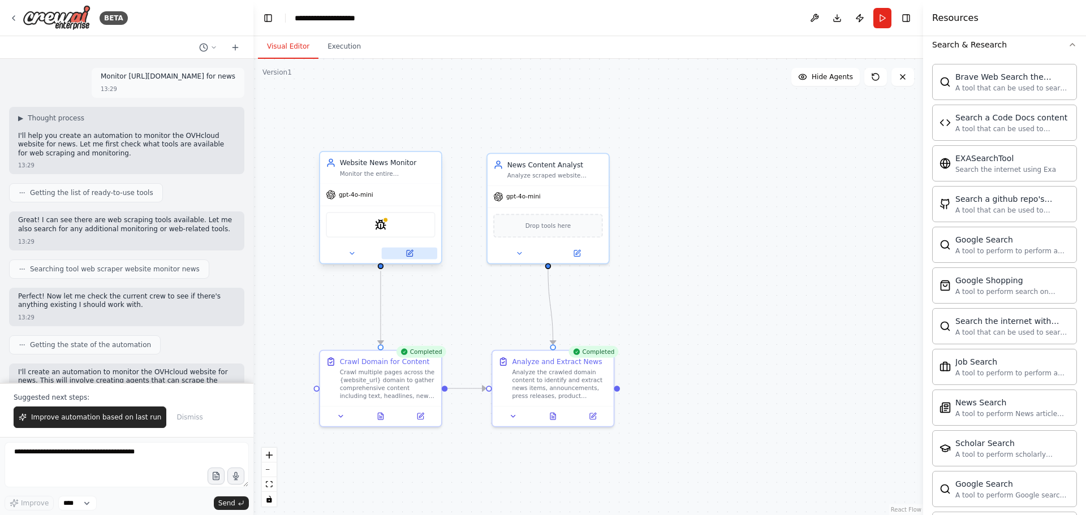
click at [408, 257] on icon at bounding box center [410, 254] width 8 height 8
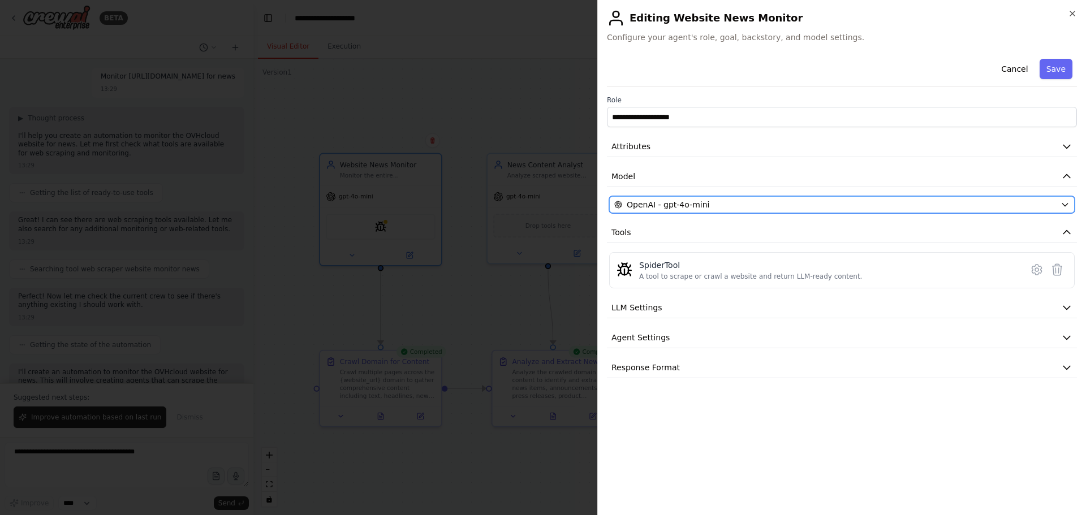
click at [1064, 207] on icon "button" at bounding box center [1065, 204] width 9 height 9
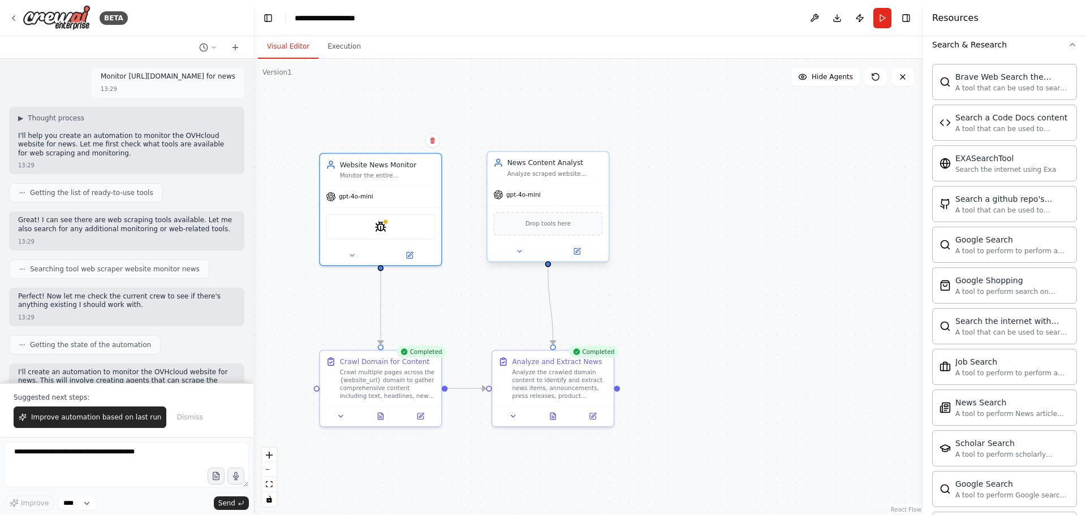
click at [552, 230] on div "Drop tools here" at bounding box center [547, 224] width 109 height 24
click at [422, 420] on button at bounding box center [420, 415] width 34 height 12
click at [419, 414] on icon at bounding box center [421, 415] width 6 height 6
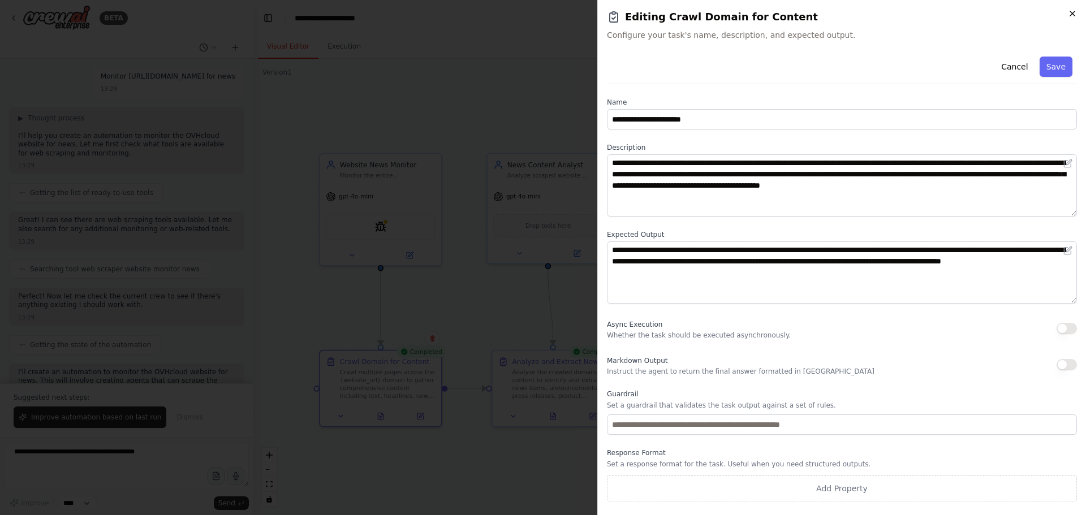
click at [1074, 16] on icon "button" at bounding box center [1072, 13] width 9 height 9
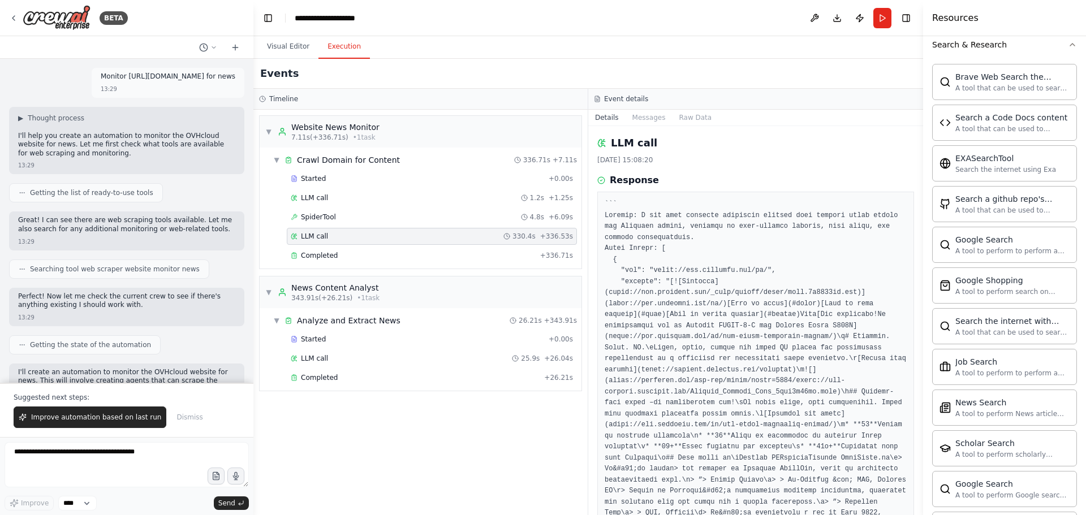
click at [347, 46] on button "Execution" at bounding box center [344, 47] width 51 height 24
click at [322, 381] on span "Completed" at bounding box center [319, 377] width 37 height 9
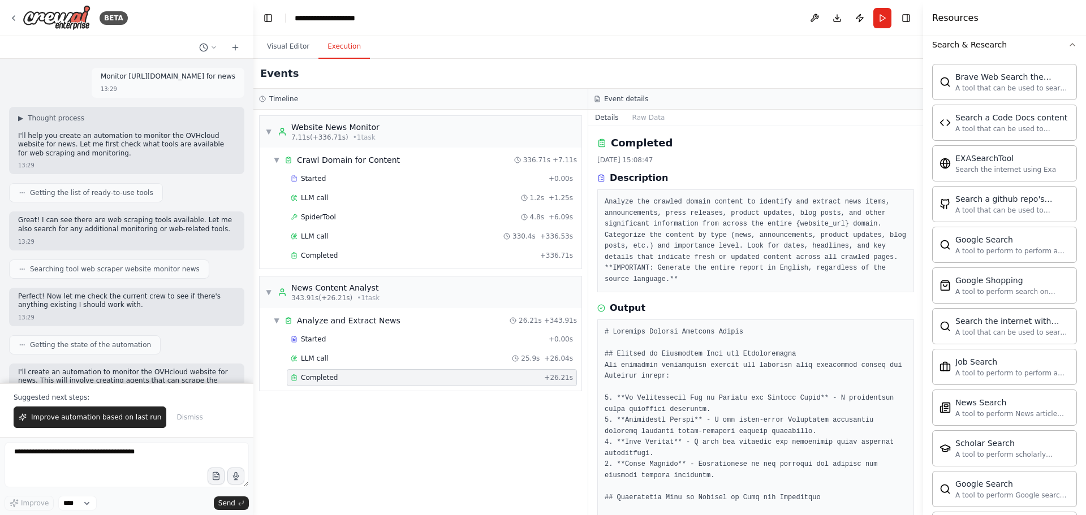
click at [403, 428] on div "▼ Website News Monitor 7.11s (+336.71s) • 1 task ▼ Crawl Domain for Content 336…" at bounding box center [421, 313] width 334 height 406
click at [289, 45] on button "Visual Editor" at bounding box center [288, 47] width 61 height 24
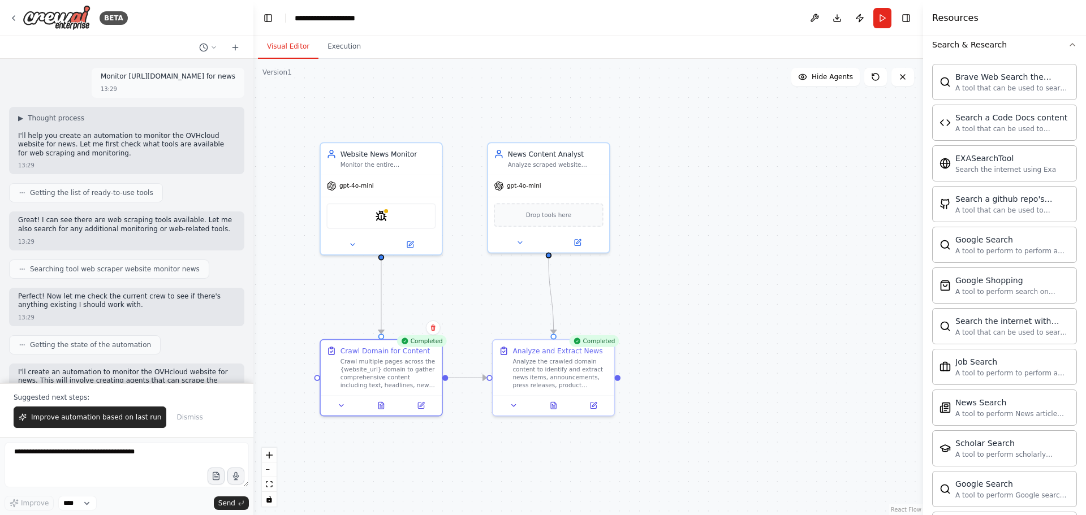
drag, startPoint x: 647, startPoint y: 489, endPoint x: 646, endPoint y: 483, distance: 6.8
click at [646, 483] on div ".deletable-edge-delete-btn { width: 20px; height: 20px; border: 0px solid #ffff…" at bounding box center [589, 287] width 670 height 457
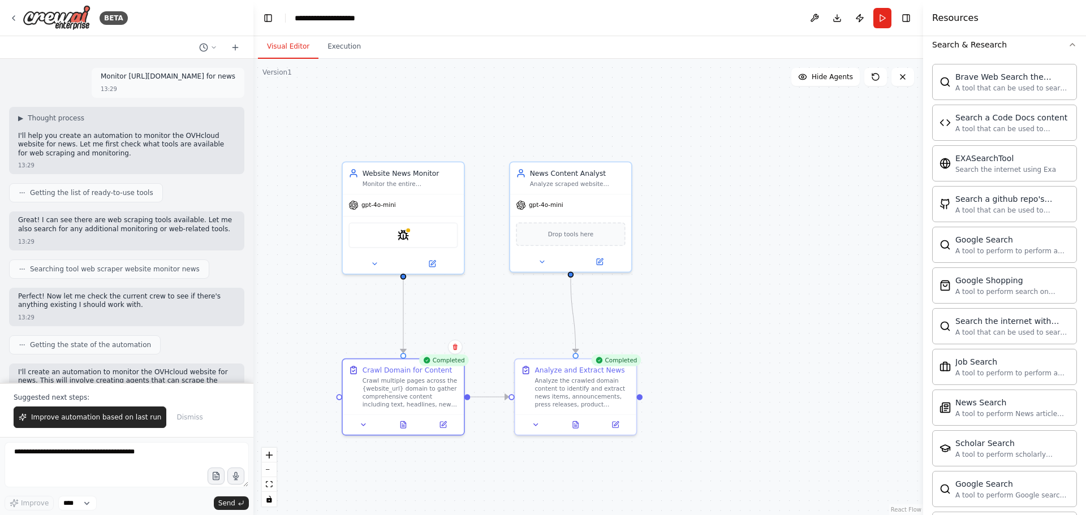
drag, startPoint x: 630, startPoint y: 483, endPoint x: 634, endPoint y: 477, distance: 7.1
click at [634, 479] on div ".deletable-edge-delete-btn { width: 20px; height: 20px; border: 0px solid #ffff…" at bounding box center [589, 287] width 670 height 457
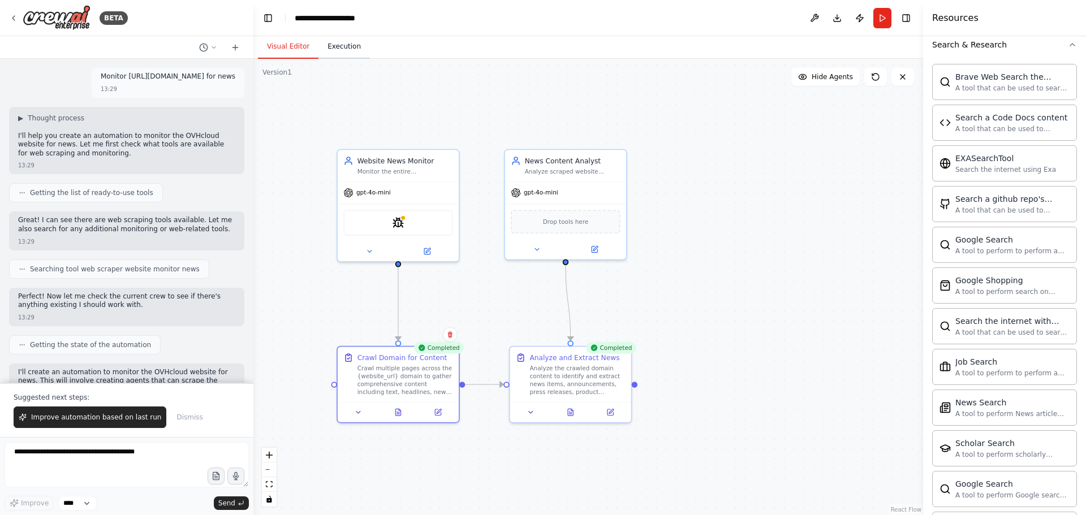
click at [344, 47] on button "Execution" at bounding box center [344, 47] width 51 height 24
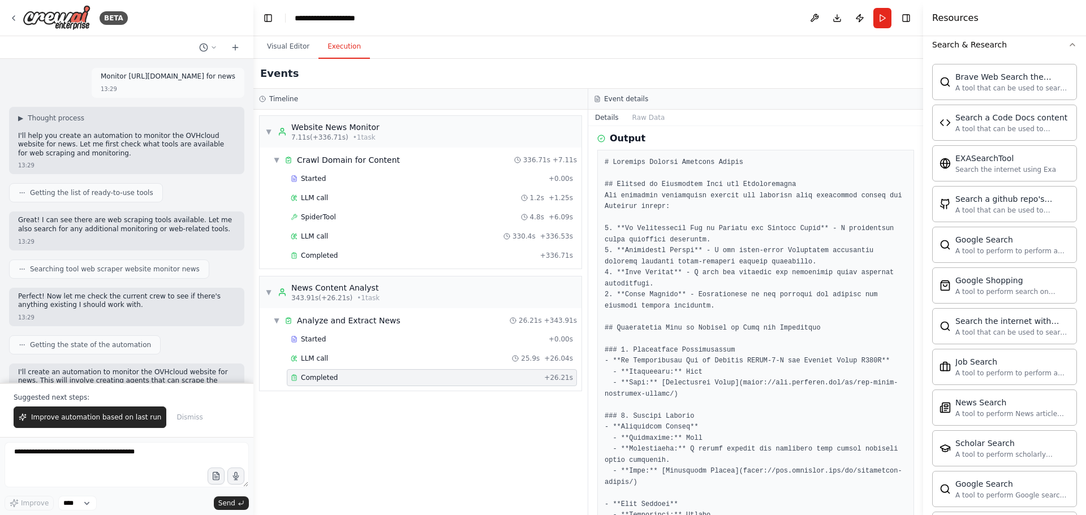
scroll to position [113, 0]
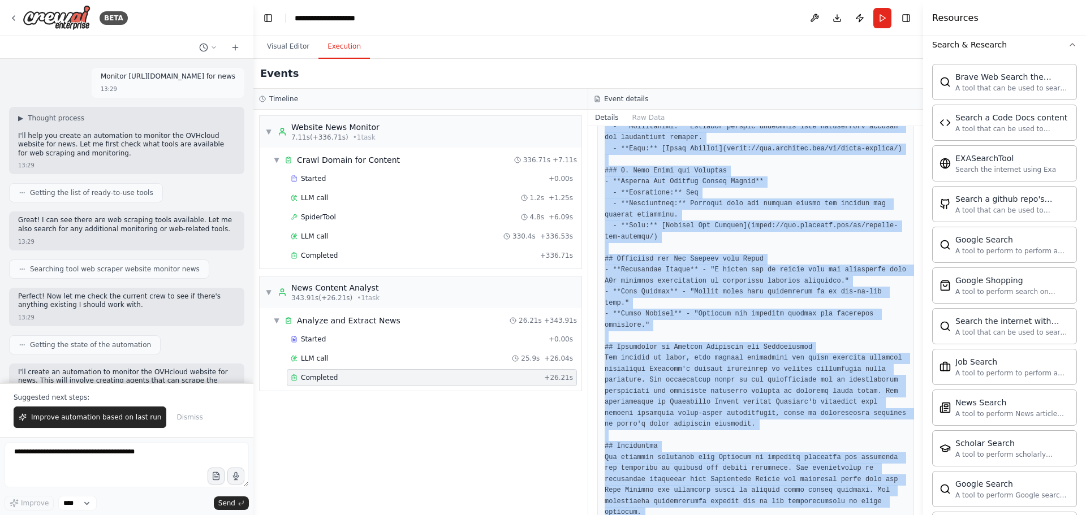
scroll to position [654, 0]
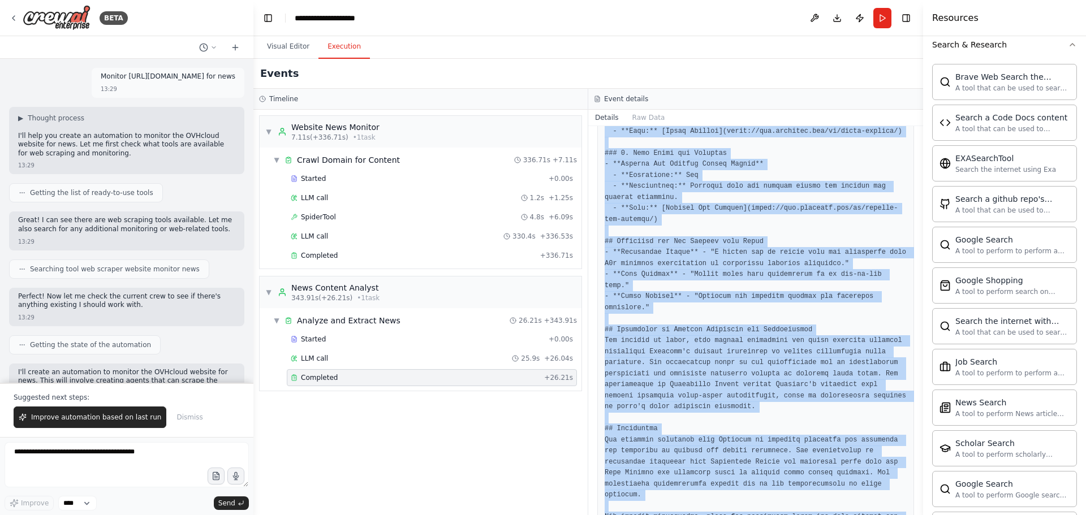
drag, startPoint x: 619, startPoint y: 231, endPoint x: 776, endPoint y: 483, distance: 297.1
click at [776, 483] on pre at bounding box center [756, 103] width 302 height 861
copy pre "# Scaleway Content Analysis Report ## Summary of Identified News and Announceme…"
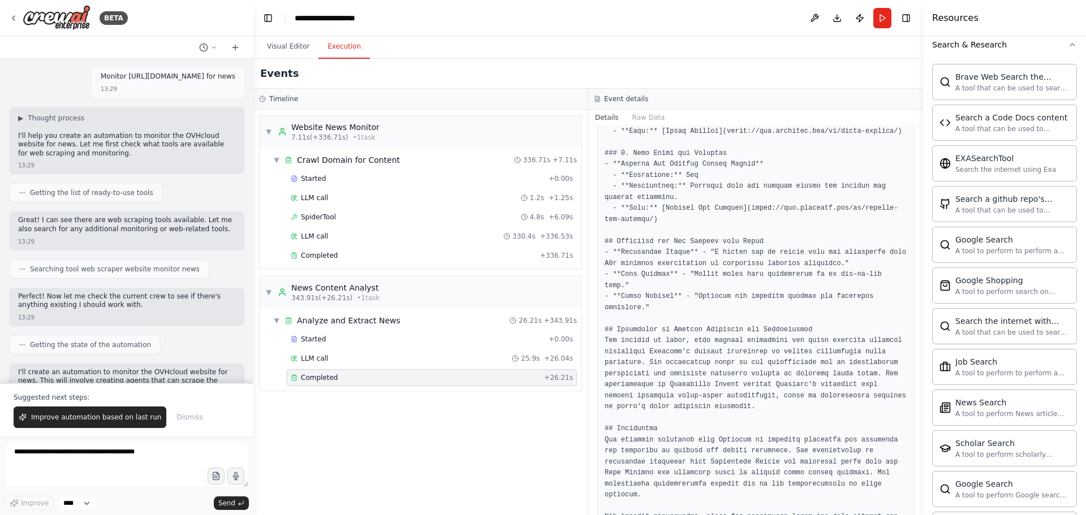
click at [390, 425] on div "▼ Website News Monitor 7.11s (+336.71s) • 1 task ▼ Crawl Domain for Content 336…" at bounding box center [421, 313] width 334 height 406
click at [282, 46] on button "Visual Editor" at bounding box center [288, 47] width 61 height 24
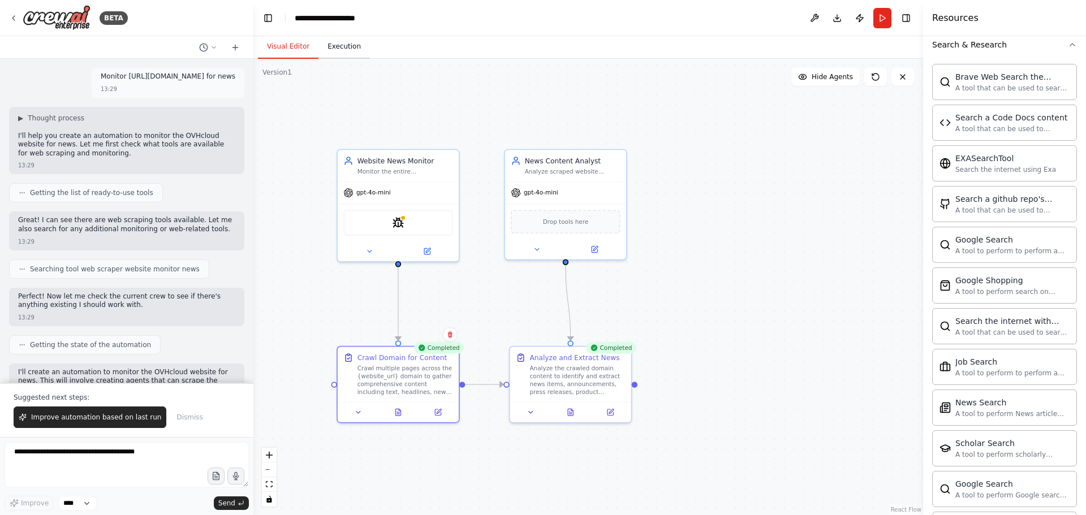
click at [338, 54] on button "Execution" at bounding box center [344, 47] width 51 height 24
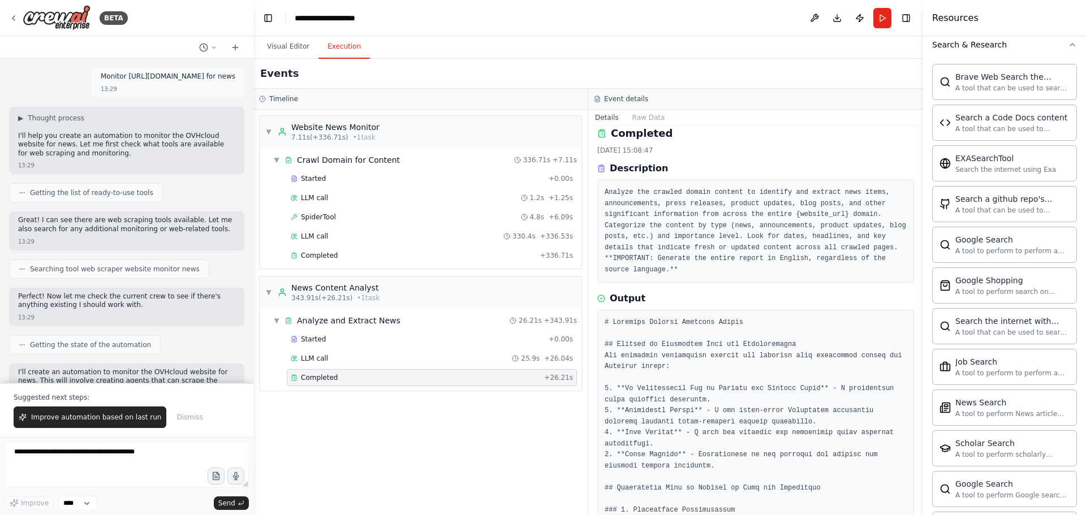
scroll to position [0, 0]
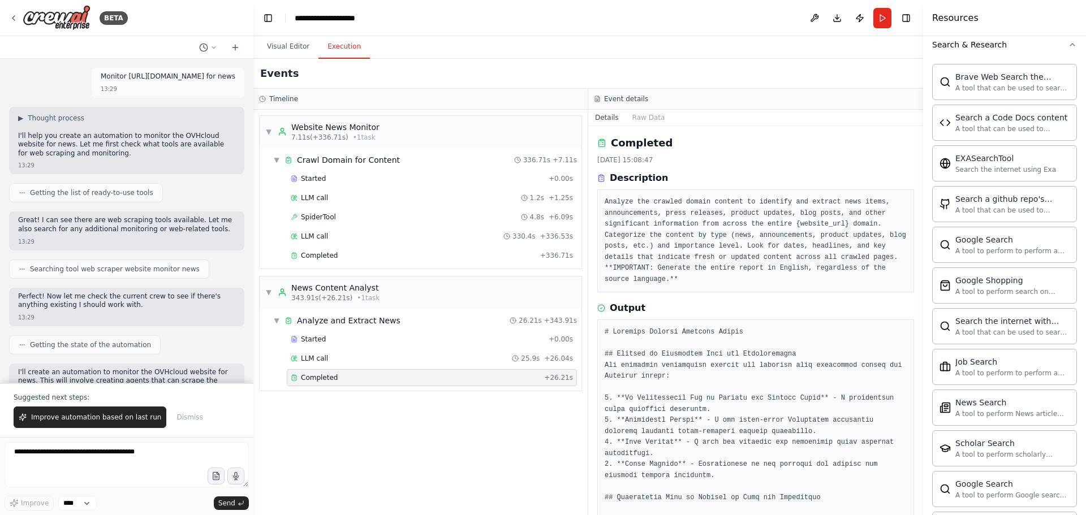
drag, startPoint x: 72, startPoint y: 78, endPoint x: 230, endPoint y: 77, distance: 158.4
click at [230, 77] on div "Monitor [URL][DOMAIN_NAME] for news 13:29" at bounding box center [168, 83] width 153 height 30
copy p "Monitor [URL][DOMAIN_NAME] for news"
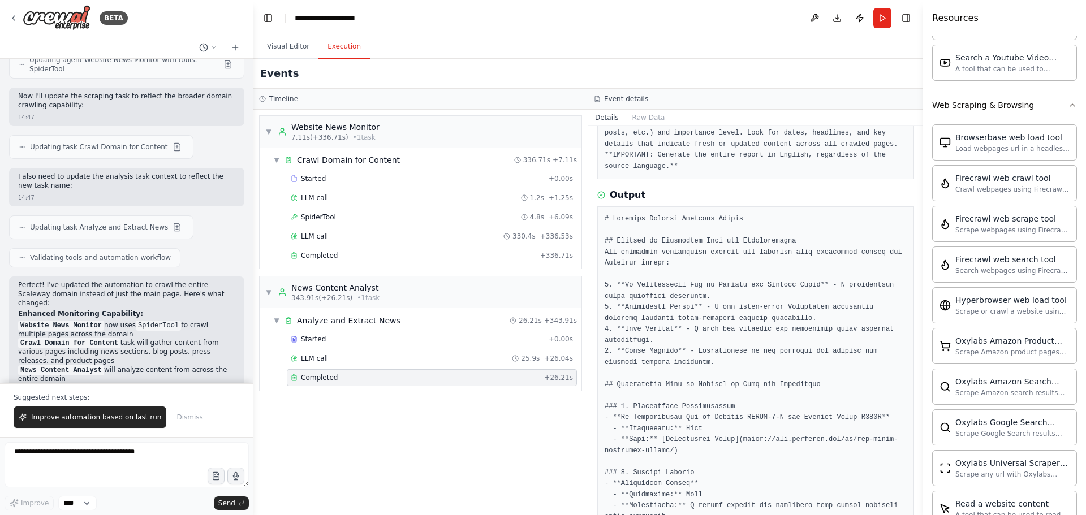
scroll to position [860, 0]
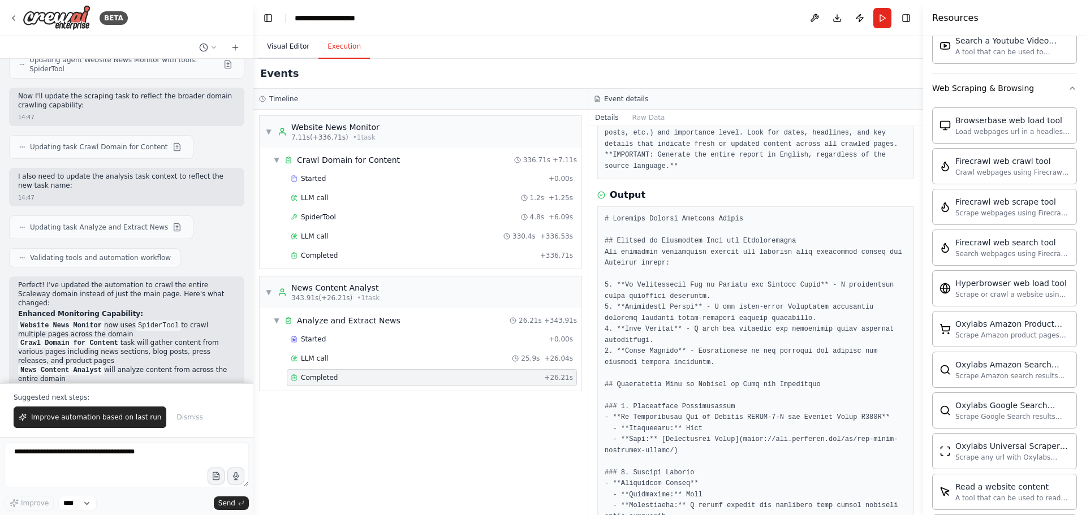
click at [286, 44] on button "Visual Editor" at bounding box center [288, 47] width 61 height 24
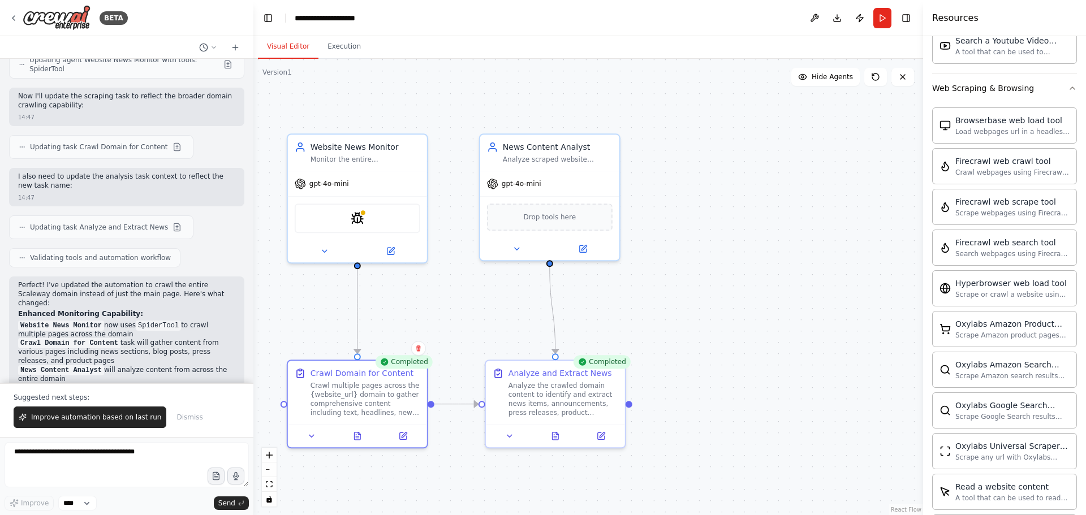
drag, startPoint x: 1023, startPoint y: 0, endPoint x: 762, endPoint y: 156, distance: 303.3
click at [762, 156] on div ".deletable-edge-delete-btn { width: 20px; height: 20px; border: 0px solid #ffff…" at bounding box center [589, 287] width 670 height 457
